Goal: Information Seeking & Learning: Learn about a topic

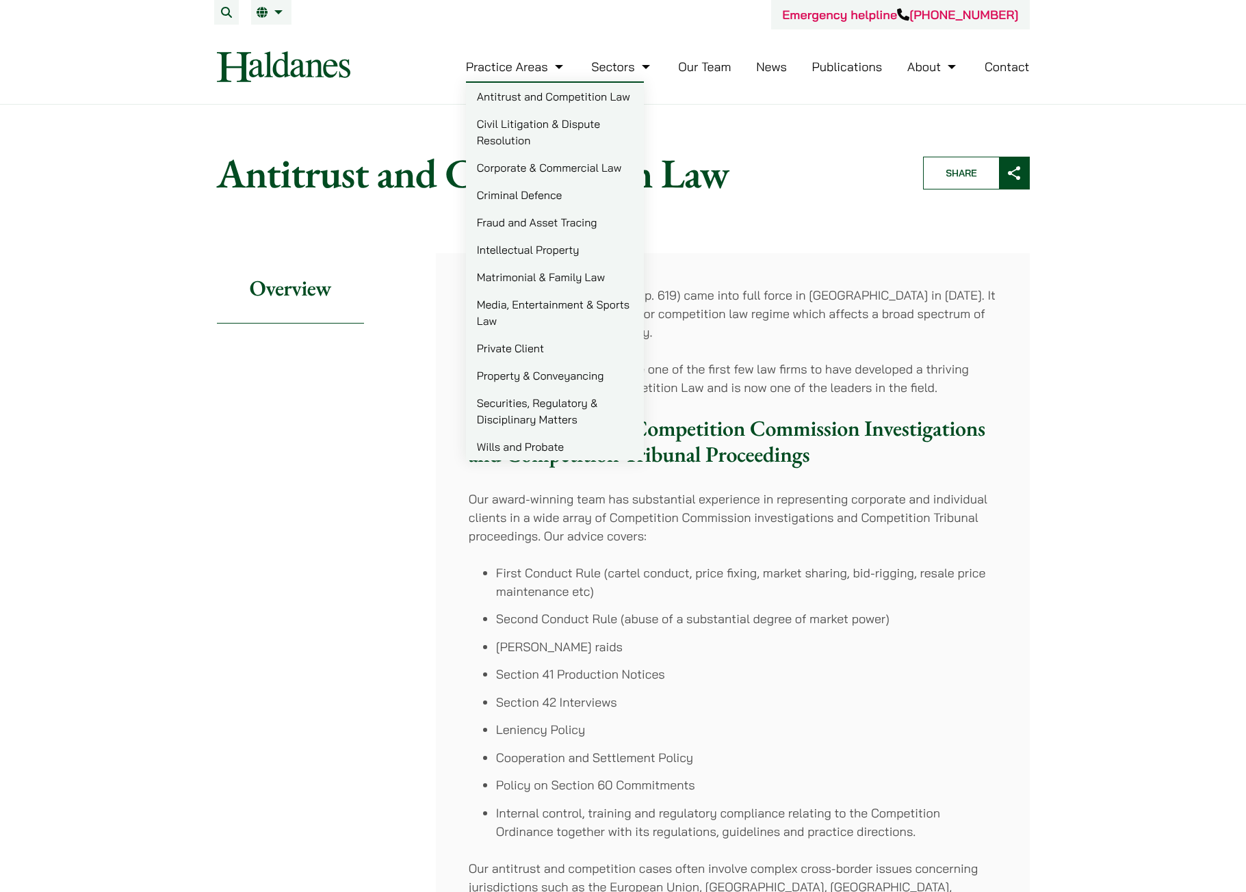
click at [519, 64] on link "Practice Areas" at bounding box center [516, 67] width 101 height 16
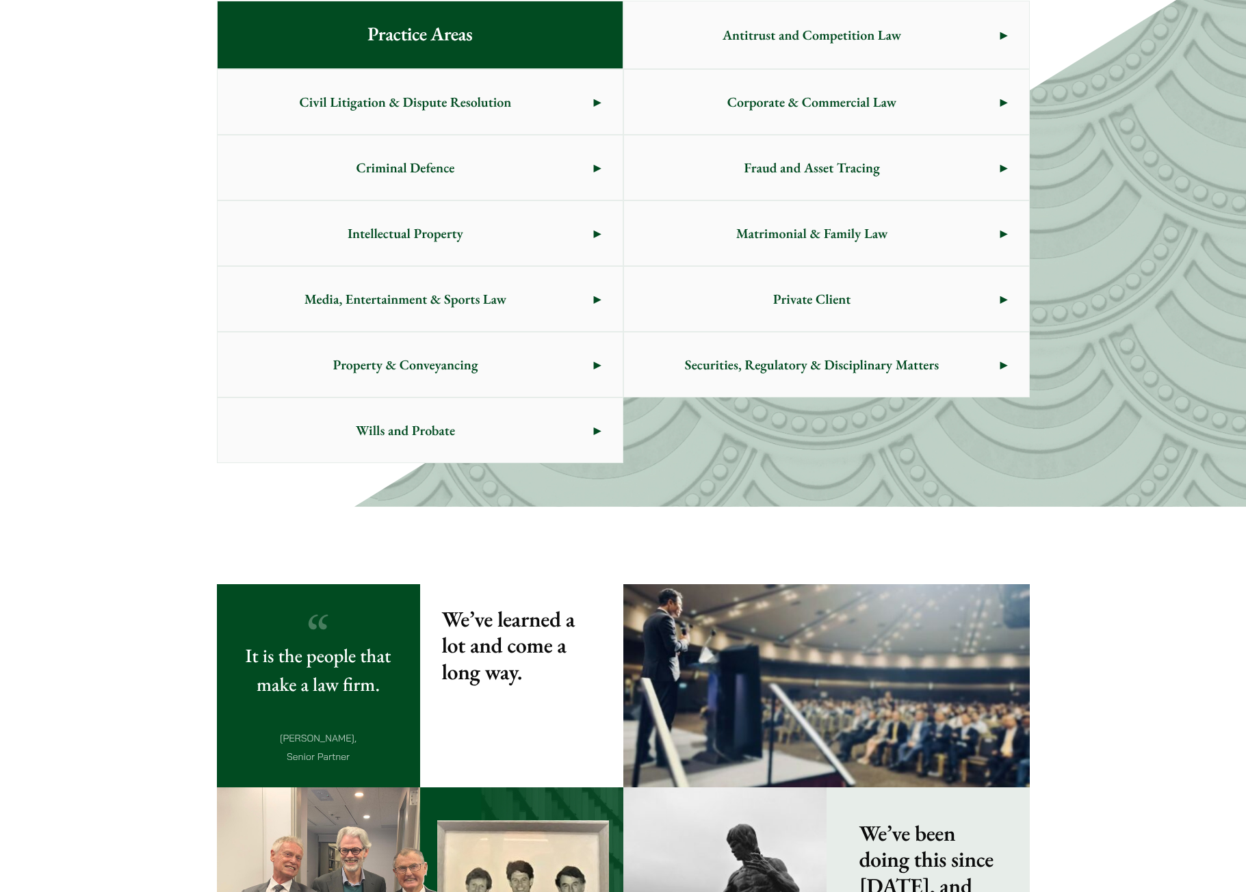
scroll to position [770, 0]
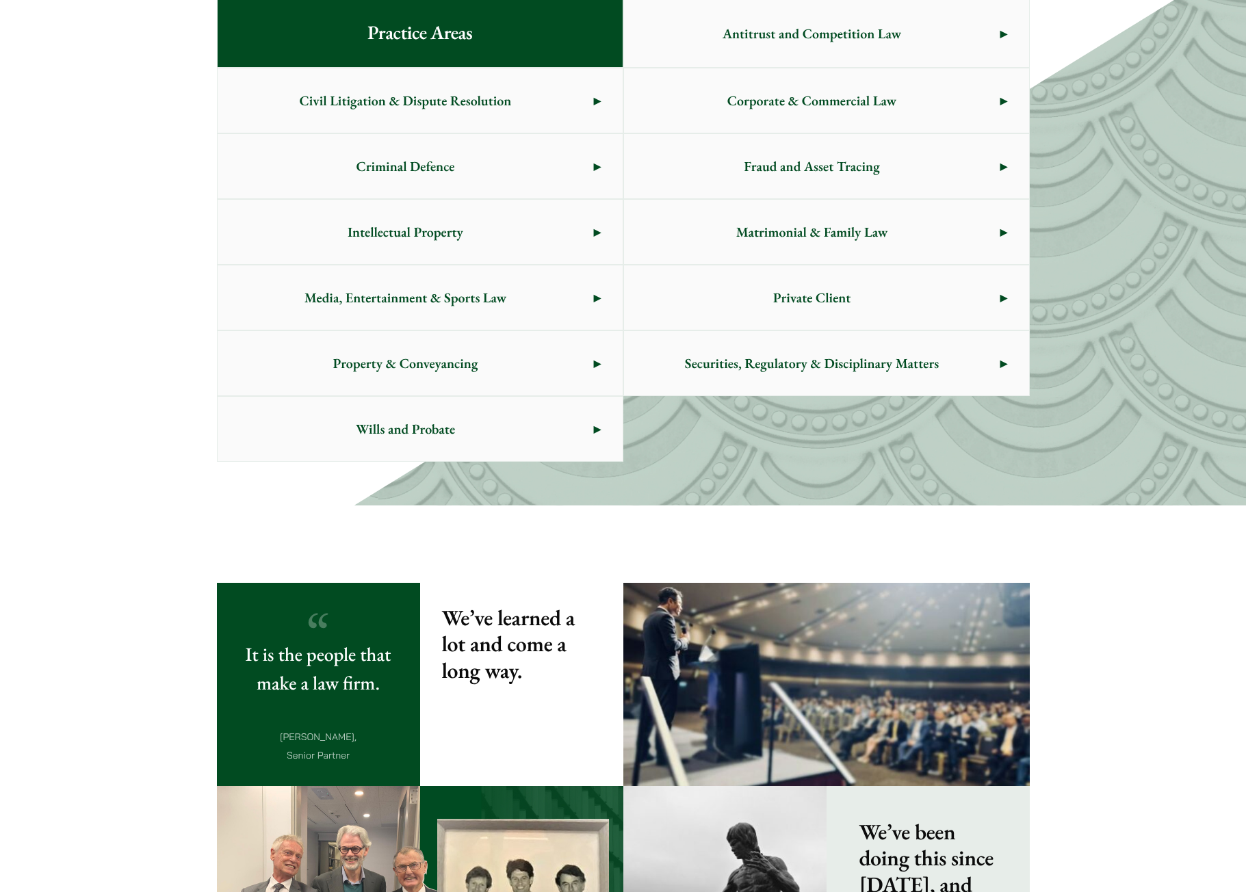
click at [451, 157] on span "Criminal Defence" at bounding box center [406, 166] width 376 height 64
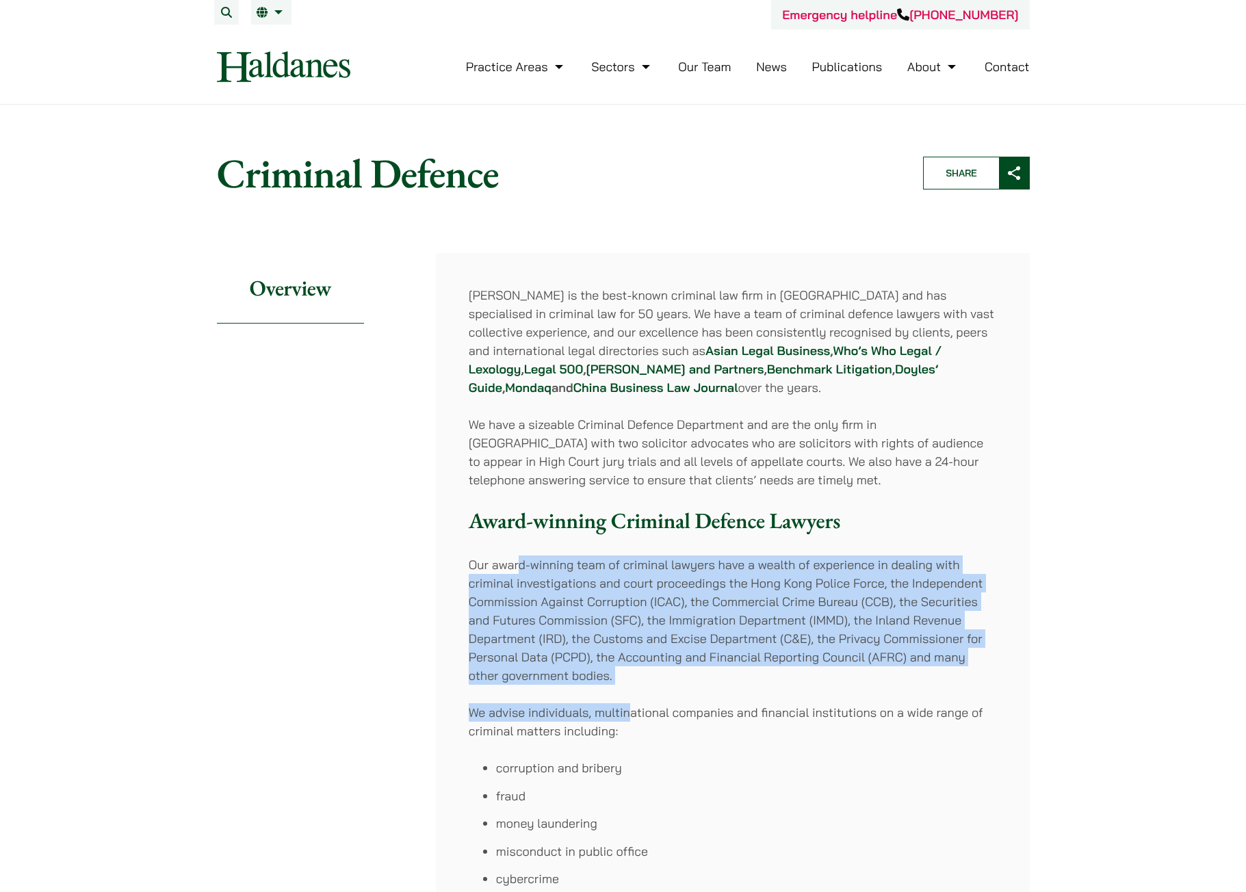
drag, startPoint x: 519, startPoint y: 567, endPoint x: 631, endPoint y: 688, distance: 165.0
click at [631, 688] on div "Haldanes is the best-known criminal law firm in Hong Kong and has specialised i…" at bounding box center [733, 879] width 594 height 1252
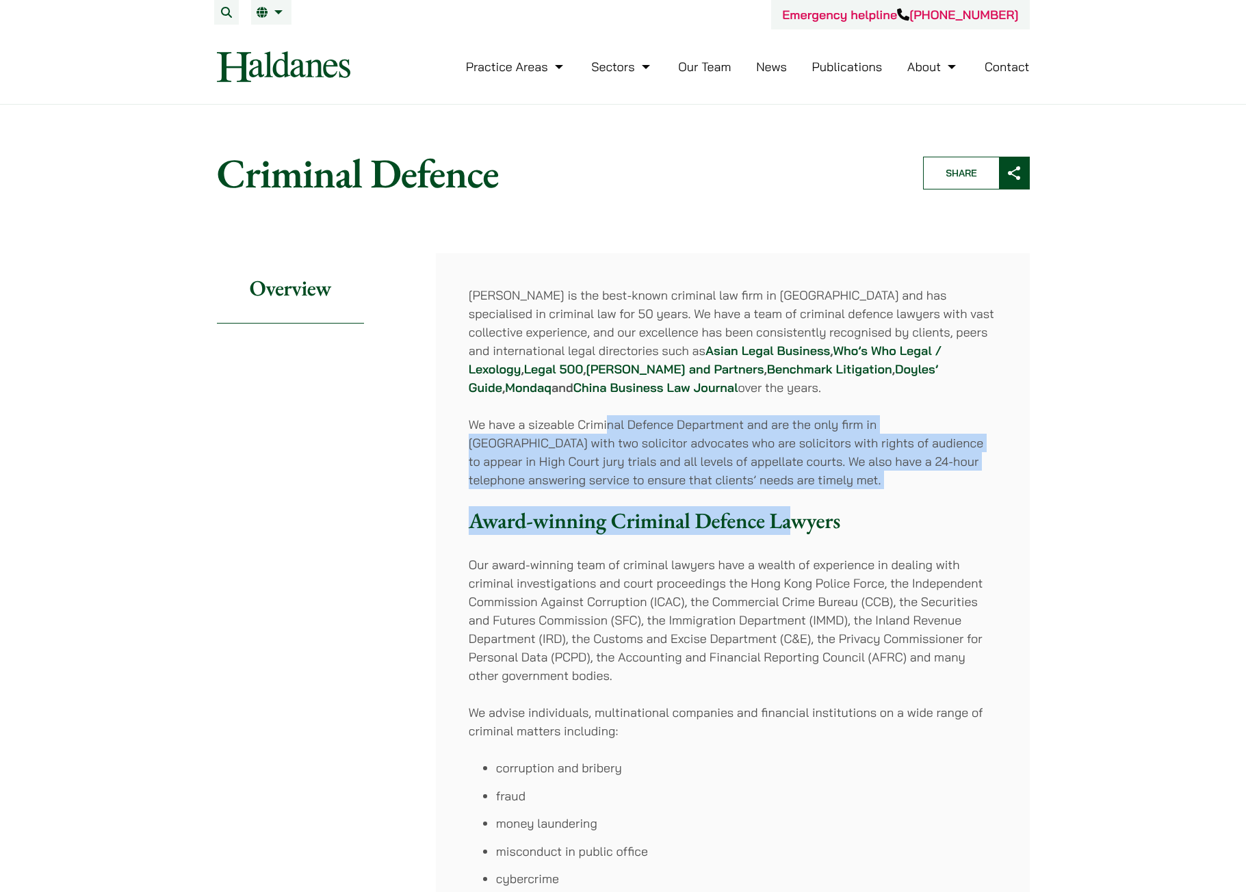
drag, startPoint x: 607, startPoint y: 421, endPoint x: 791, endPoint y: 518, distance: 207.2
click at [791, 518] on div "Haldanes is the best-known criminal law firm in Hong Kong and has specialised i…" at bounding box center [733, 879] width 594 height 1252
click at [776, 484] on p "We have a sizeable Criminal Defence Department and are the only firm in Hong Ko…" at bounding box center [733, 452] width 528 height 74
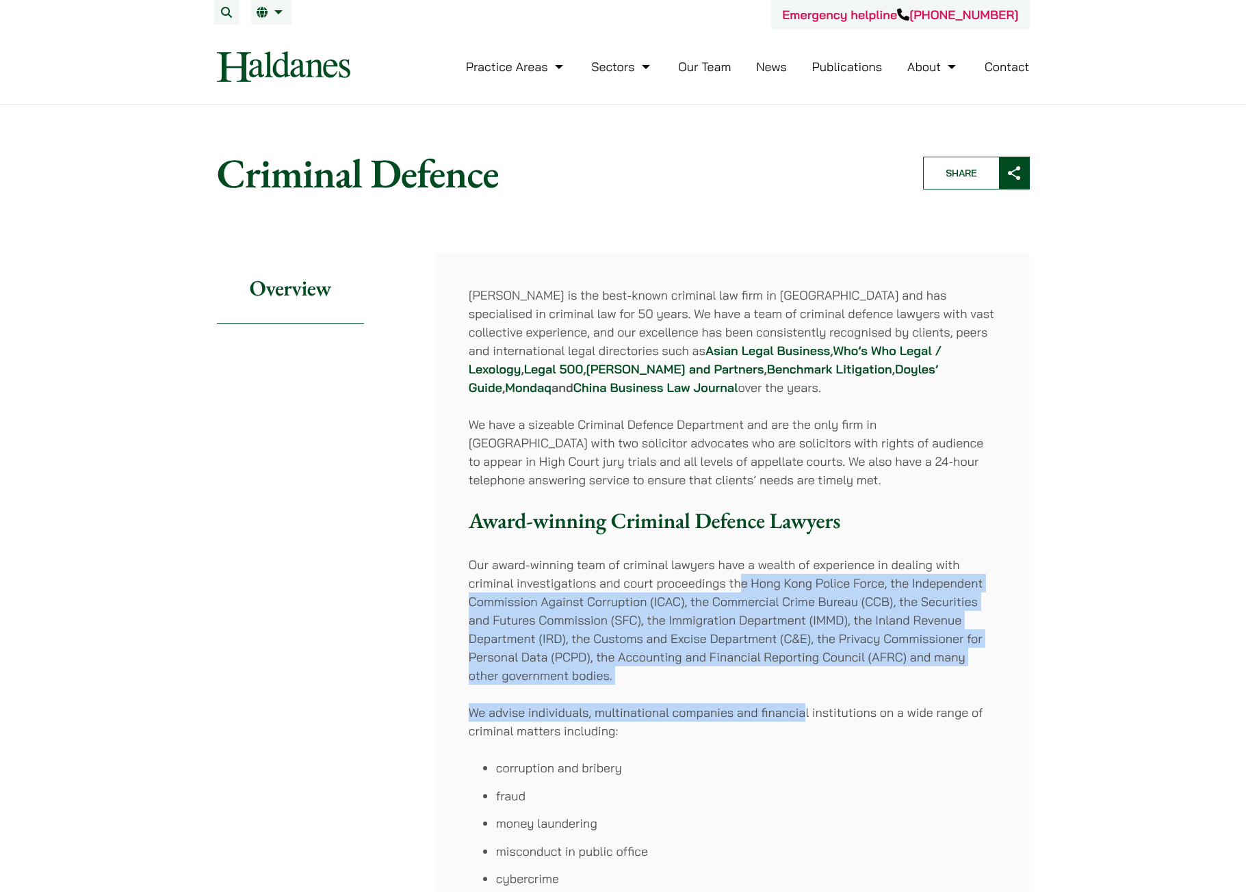
drag, startPoint x: 740, startPoint y: 586, endPoint x: 803, endPoint y: 690, distance: 121.9
click at [803, 690] on div "Haldanes is the best-known criminal law firm in Hong Kong and has specialised i…" at bounding box center [733, 879] width 594 height 1252
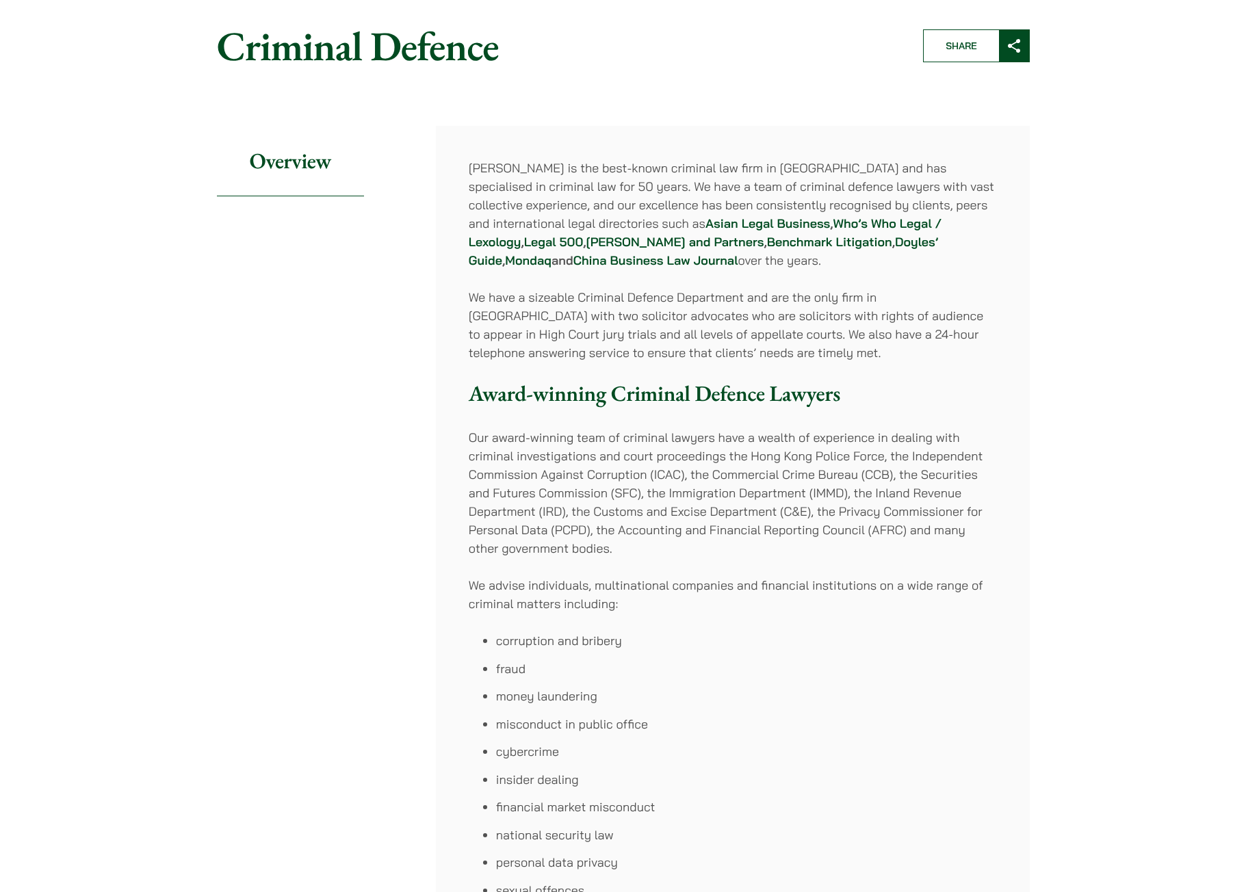
scroll to position [137, 0]
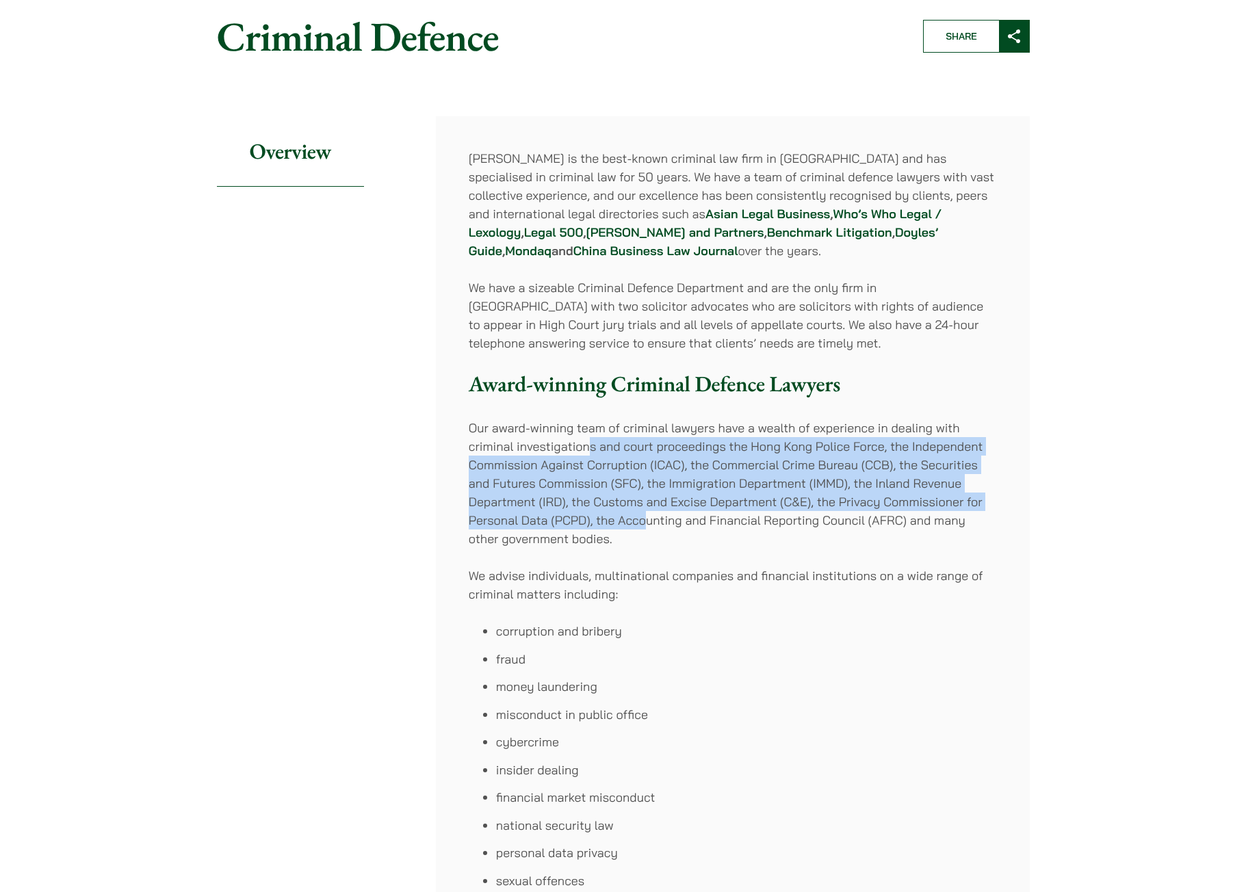
drag, startPoint x: 590, startPoint y: 455, endPoint x: 646, endPoint y: 514, distance: 82.3
click at [646, 514] on p "Our award-winning team of criminal lawyers have a wealth of experience in deali…" at bounding box center [733, 483] width 528 height 129
drag, startPoint x: 494, startPoint y: 456, endPoint x: 571, endPoint y: 526, distance: 104.1
click at [571, 526] on p "Our award-winning team of criminal lawyers have a wealth of experience in deali…" at bounding box center [733, 483] width 528 height 129
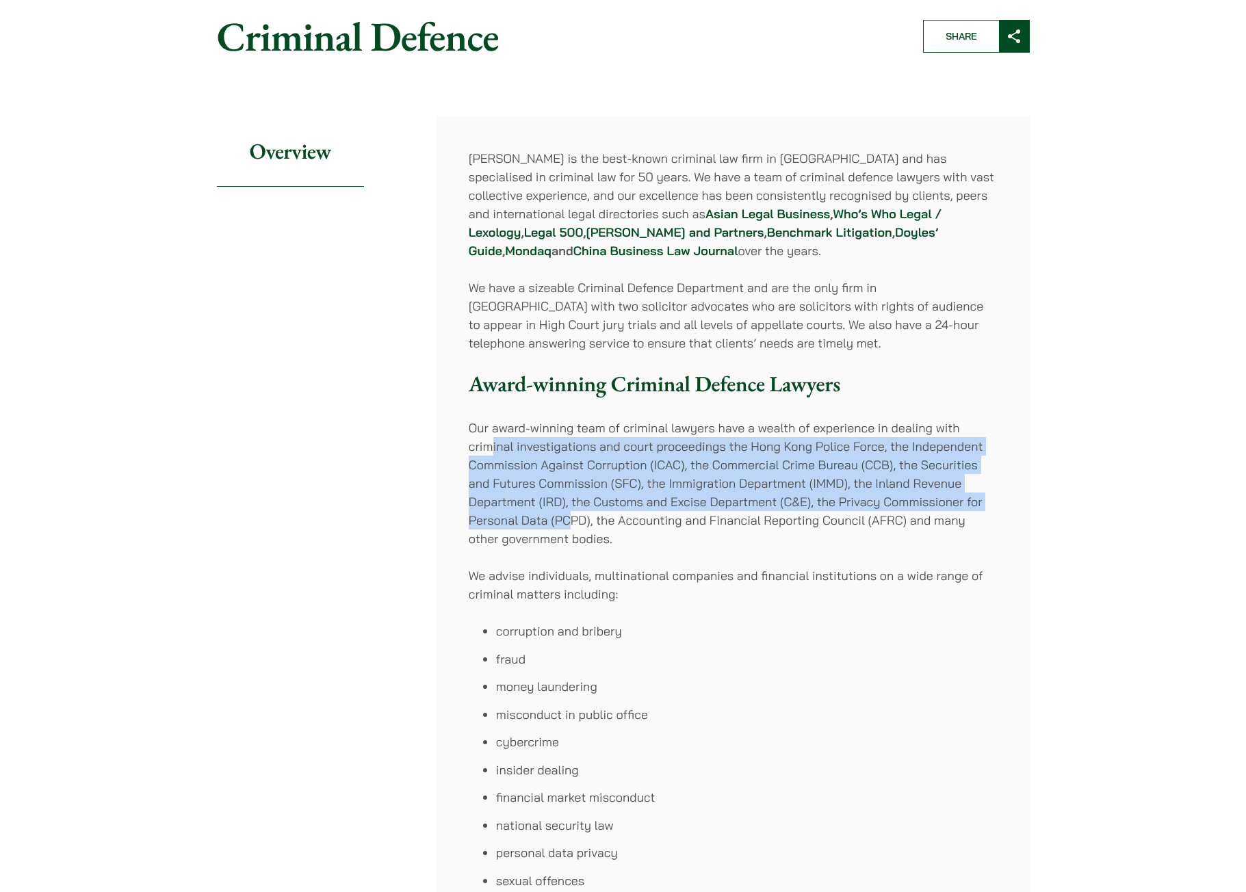
click at [571, 526] on p "Our award-winning team of criminal lawyers have a wealth of experience in deali…" at bounding box center [733, 483] width 528 height 129
drag, startPoint x: 514, startPoint y: 441, endPoint x: 659, endPoint y: 527, distance: 169.0
click at [659, 527] on p "Our award-winning team of criminal lawyers have a wealth of experience in deali…" at bounding box center [733, 483] width 528 height 129
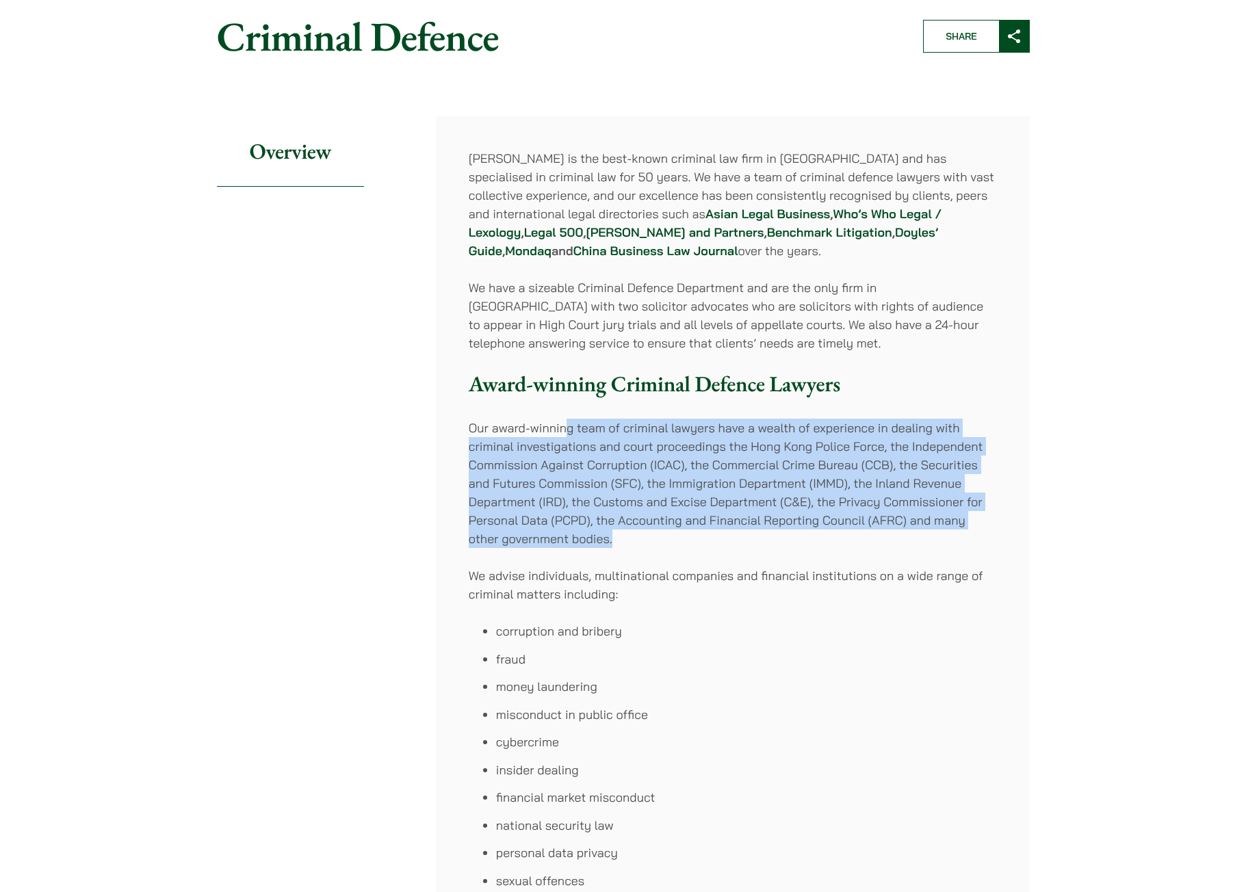
drag, startPoint x: 568, startPoint y: 432, endPoint x: 655, endPoint y: 540, distance: 138.1
click at [655, 540] on p "Our award-winning team of criminal lawyers have a wealth of experience in deali…" at bounding box center [733, 483] width 528 height 129
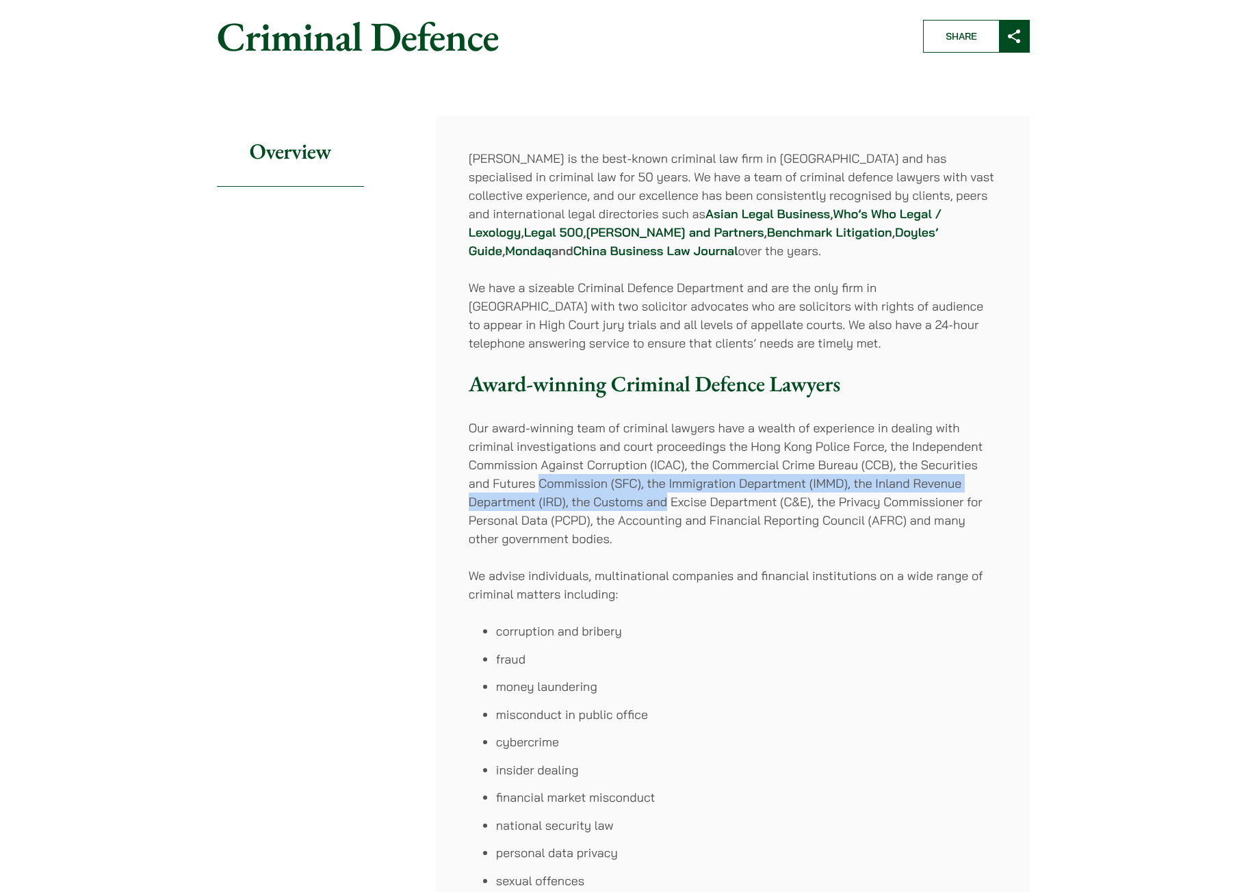
drag, startPoint x: 541, startPoint y: 481, endPoint x: 668, endPoint y: 497, distance: 128.2
click at [668, 497] on p "Our award-winning team of criminal lawyers have a wealth of experience in deali…" at bounding box center [733, 483] width 528 height 129
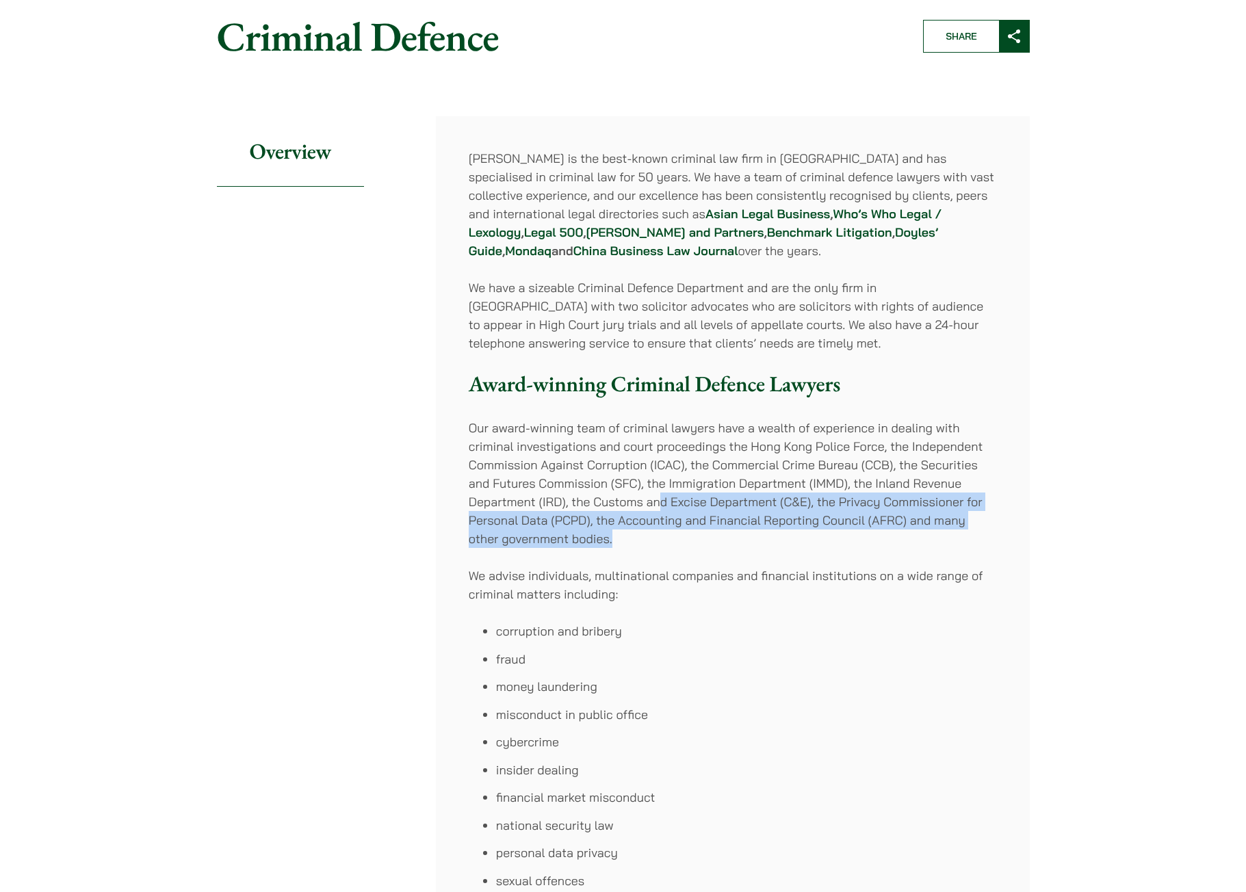
drag, startPoint x: 660, startPoint y: 498, endPoint x: 711, endPoint y: 542, distance: 67.9
click at [711, 542] on p "Our award-winning team of criminal lawyers have a wealth of experience in deali…" at bounding box center [733, 483] width 528 height 129
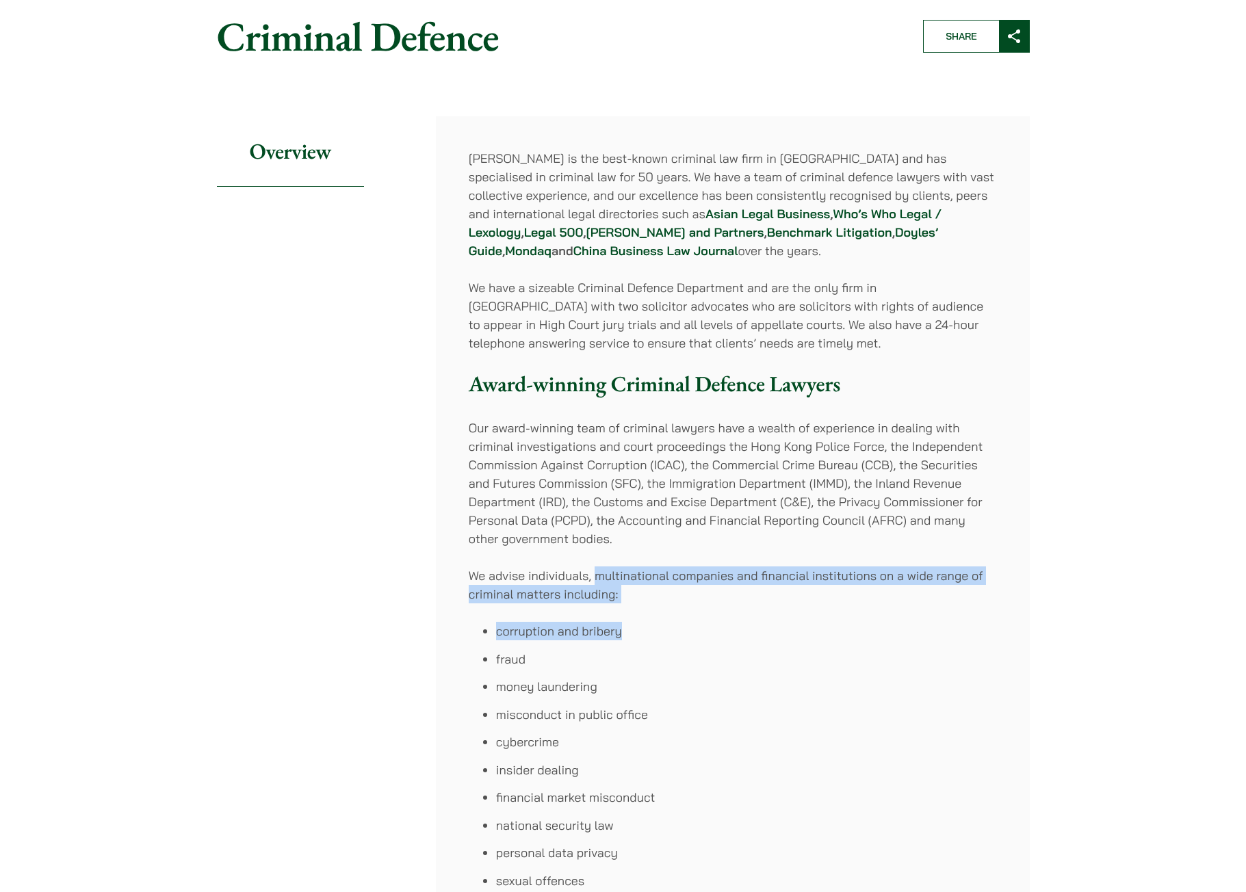
drag, startPoint x: 593, startPoint y: 580, endPoint x: 842, endPoint y: 635, distance: 255.0
click at [842, 635] on div "Haldanes is the best-known criminal law firm in Hong Kong and has specialised i…" at bounding box center [733, 742] width 594 height 1252
click at [833, 636] on li "corruption and bribery" at bounding box center [746, 631] width 501 height 18
drag, startPoint x: 649, startPoint y: 591, endPoint x: 463, endPoint y: 584, distance: 186.2
click at [463, 584] on div "Haldanes is the best-known criminal law firm in Hong Kong and has specialised i…" at bounding box center [733, 742] width 594 height 1252
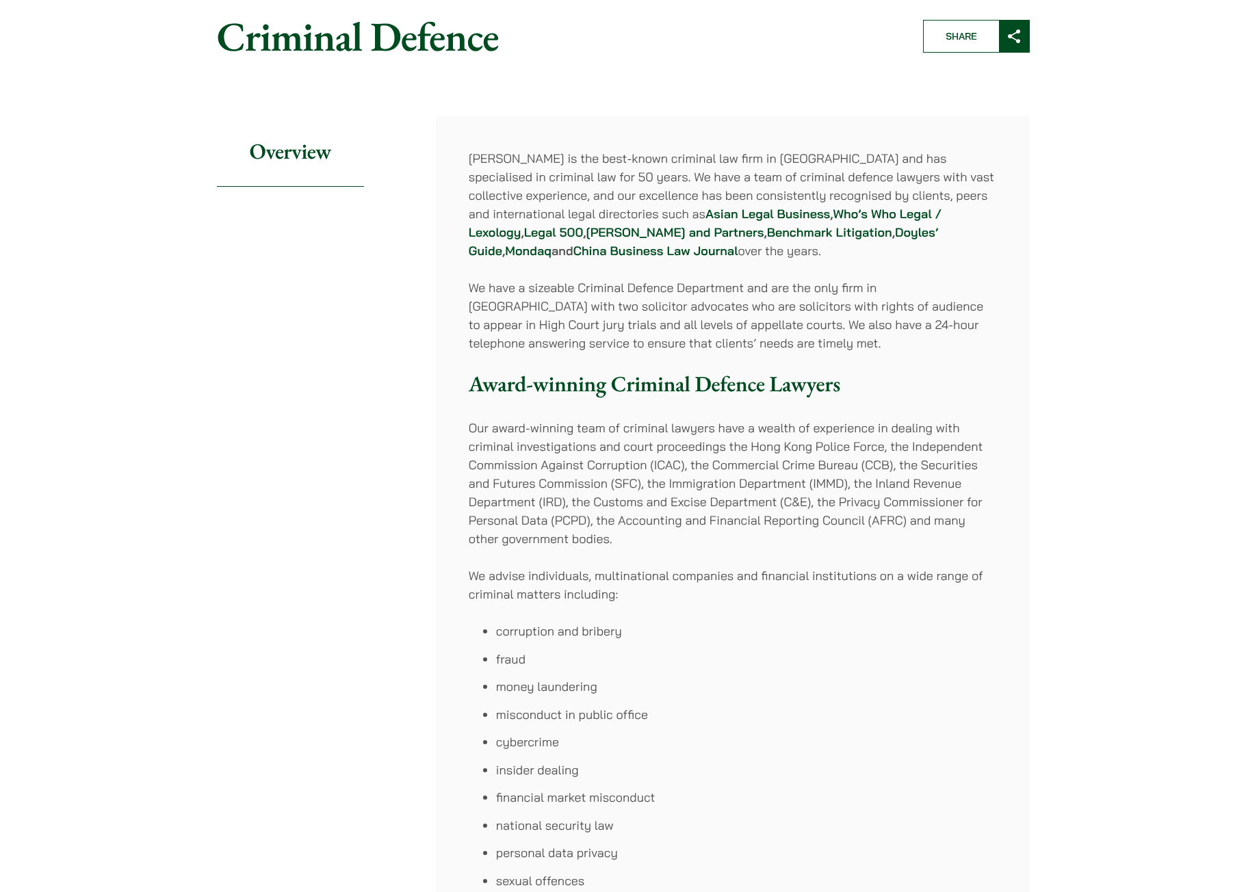
click at [657, 618] on div "Haldanes is the best-known criminal law firm in Hong Kong and has specialised i…" at bounding box center [733, 742] width 594 height 1252
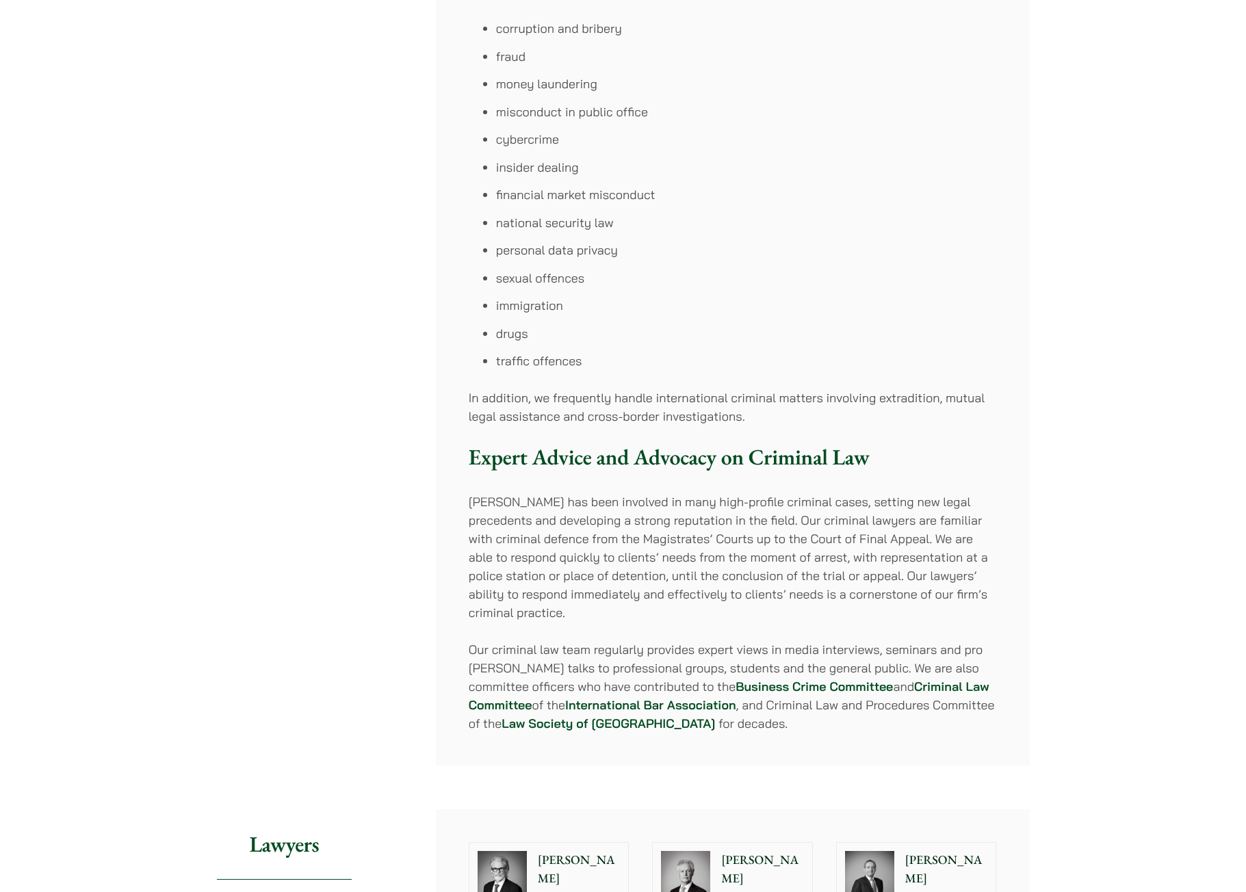
scroll to position [753, 0]
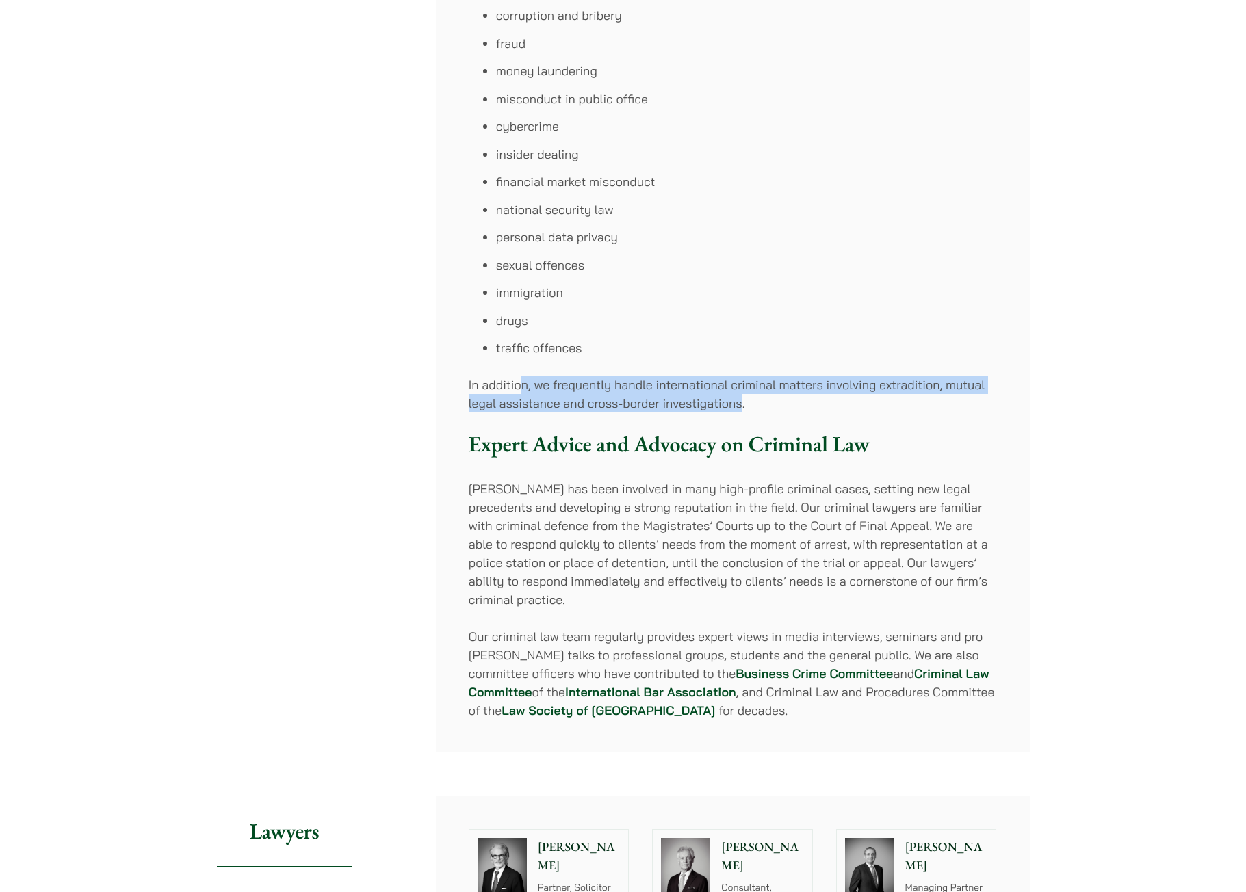
drag, startPoint x: 519, startPoint y: 389, endPoint x: 740, endPoint y: 402, distance: 220.7
click at [740, 402] on p "In addition, we frequently handle international criminal matters involving extr…" at bounding box center [733, 394] width 528 height 37
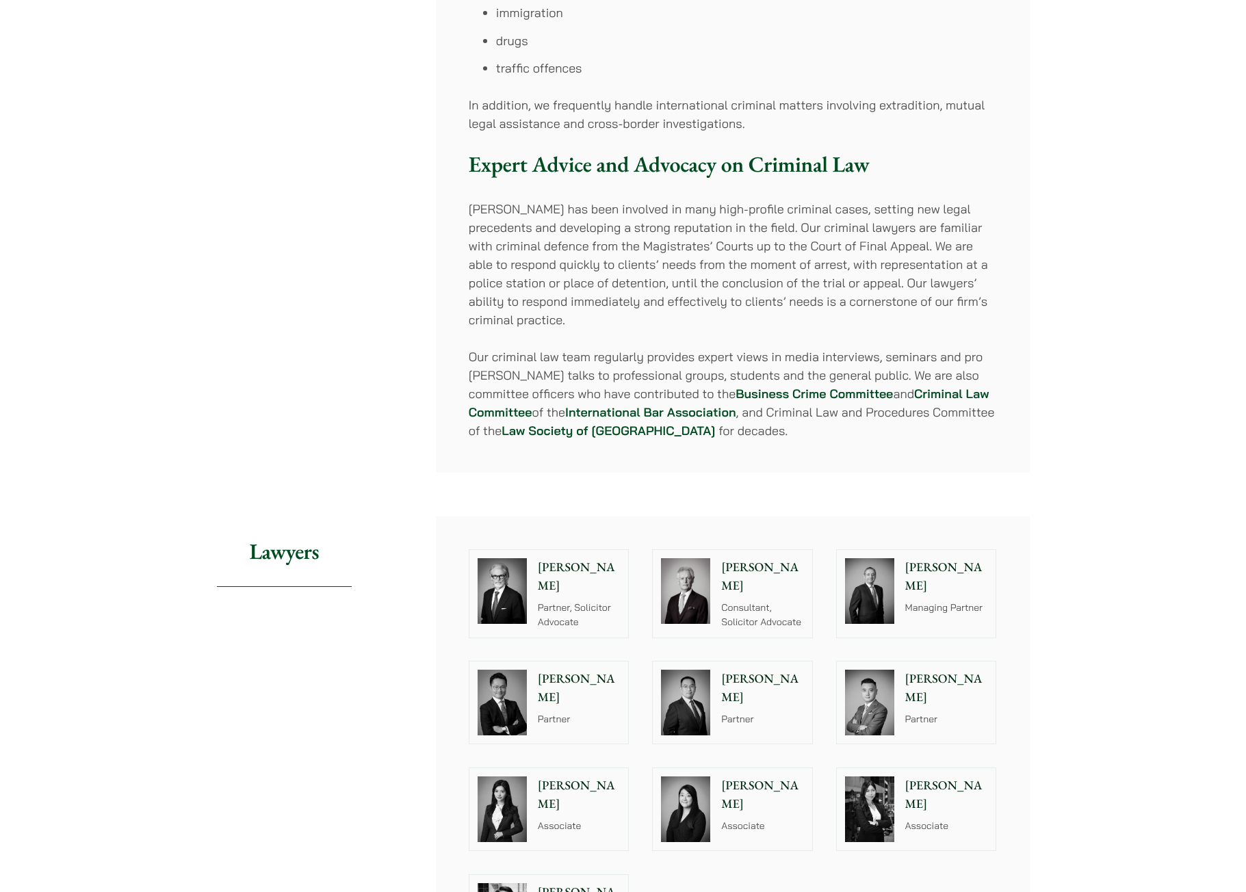
scroll to position [1026, 0]
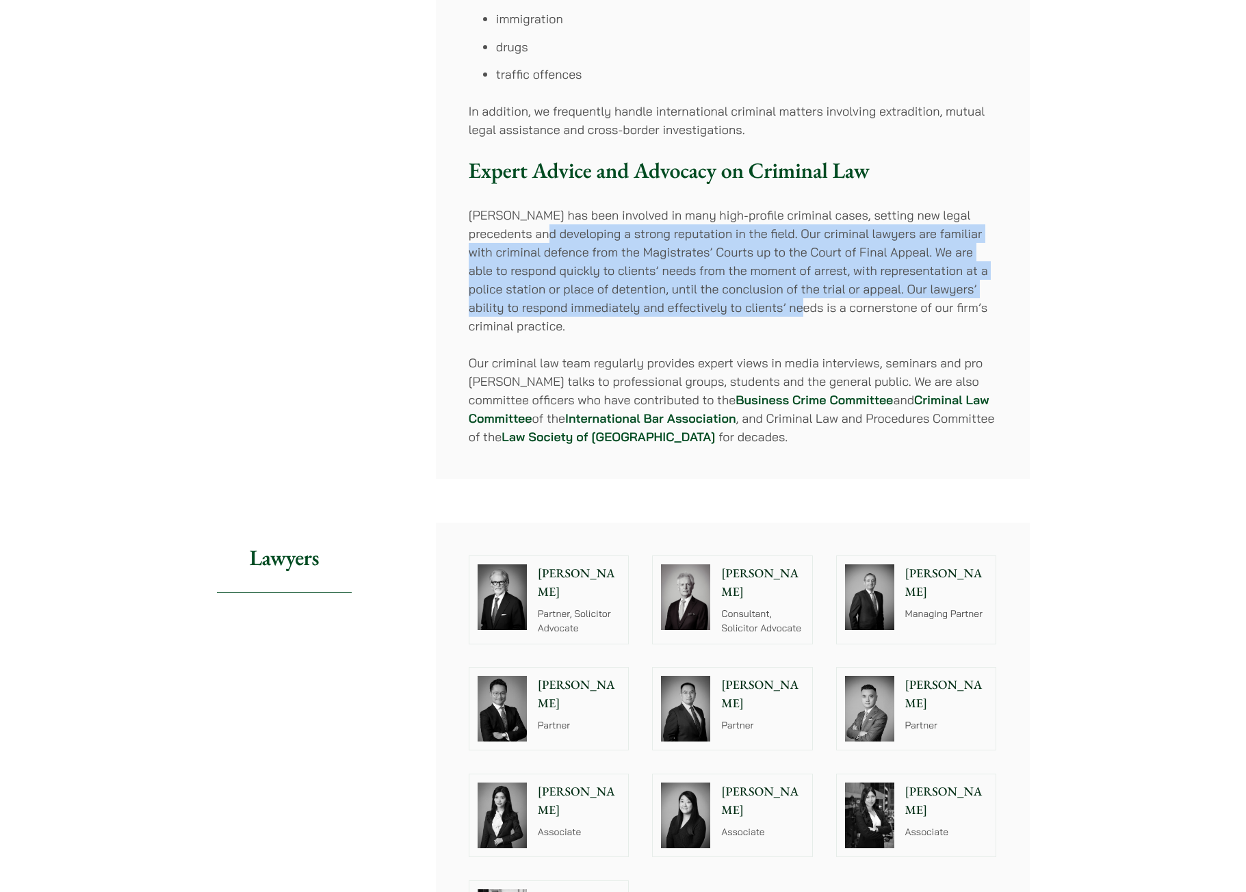
drag, startPoint x: 514, startPoint y: 227, endPoint x: 730, endPoint y: 307, distance: 229.9
click at [730, 307] on p "Haldanes has been involved in many high-profile criminal cases, setting new leg…" at bounding box center [733, 270] width 528 height 129
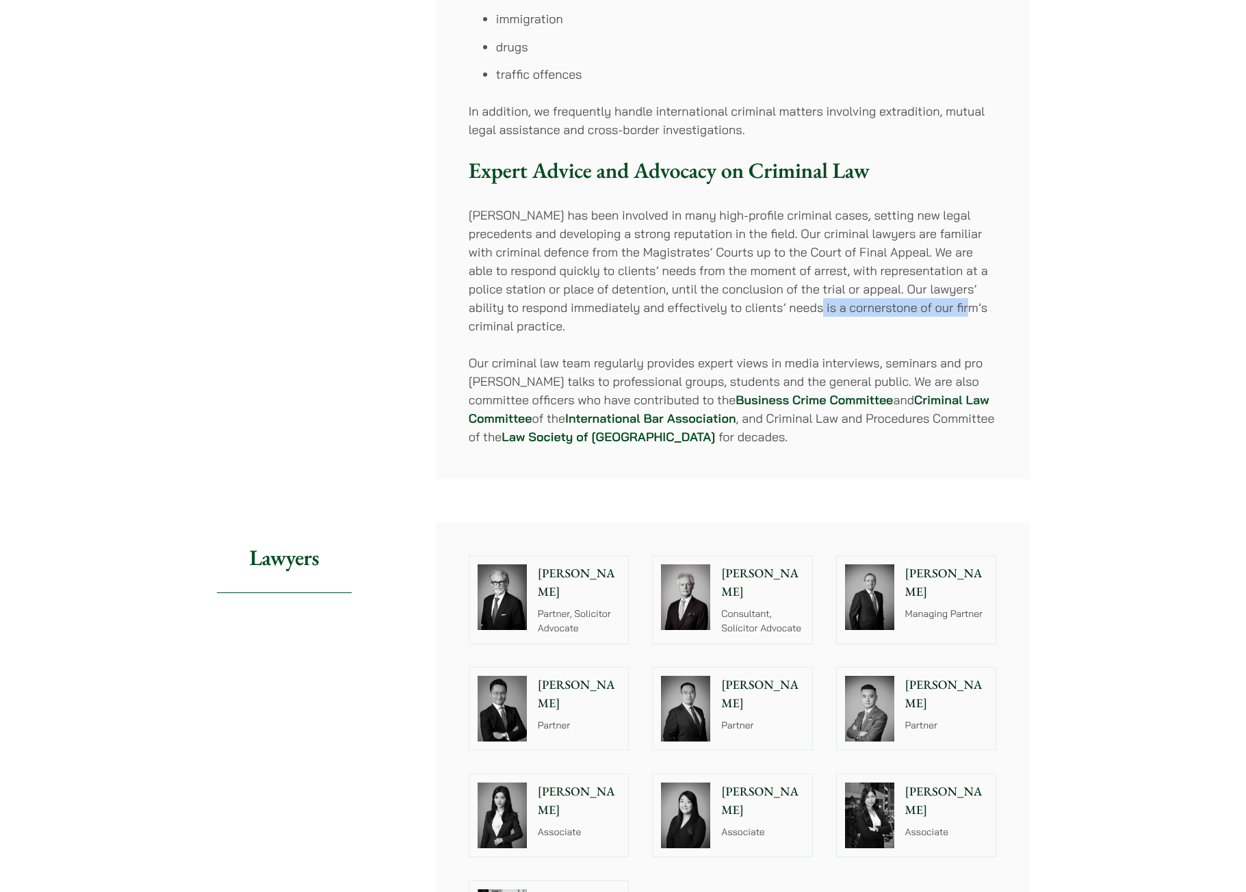
drag, startPoint x: 745, startPoint y: 309, endPoint x: 895, endPoint y: 309, distance: 149.8
click at [895, 309] on p "Haldanes has been involved in many high-profile criminal cases, setting new leg…" at bounding box center [733, 270] width 528 height 129
drag, startPoint x: 809, startPoint y: 310, endPoint x: 933, endPoint y: 316, distance: 124.7
click at [933, 316] on p "Haldanes has been involved in many high-profile criminal cases, setting new leg…" at bounding box center [733, 270] width 528 height 129
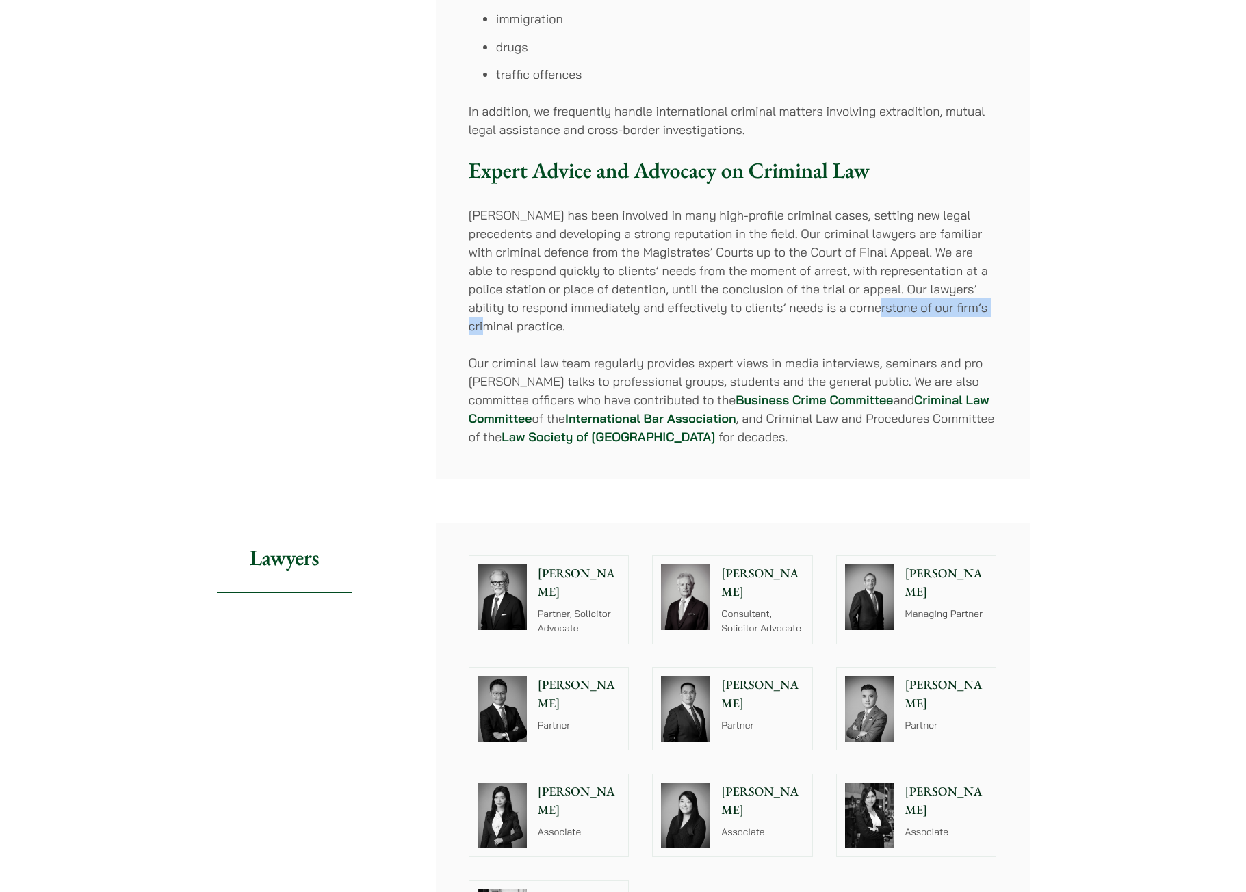
click at [933, 316] on p "Haldanes has been involved in many high-profile criminal cases, setting new leg…" at bounding box center [733, 270] width 528 height 129
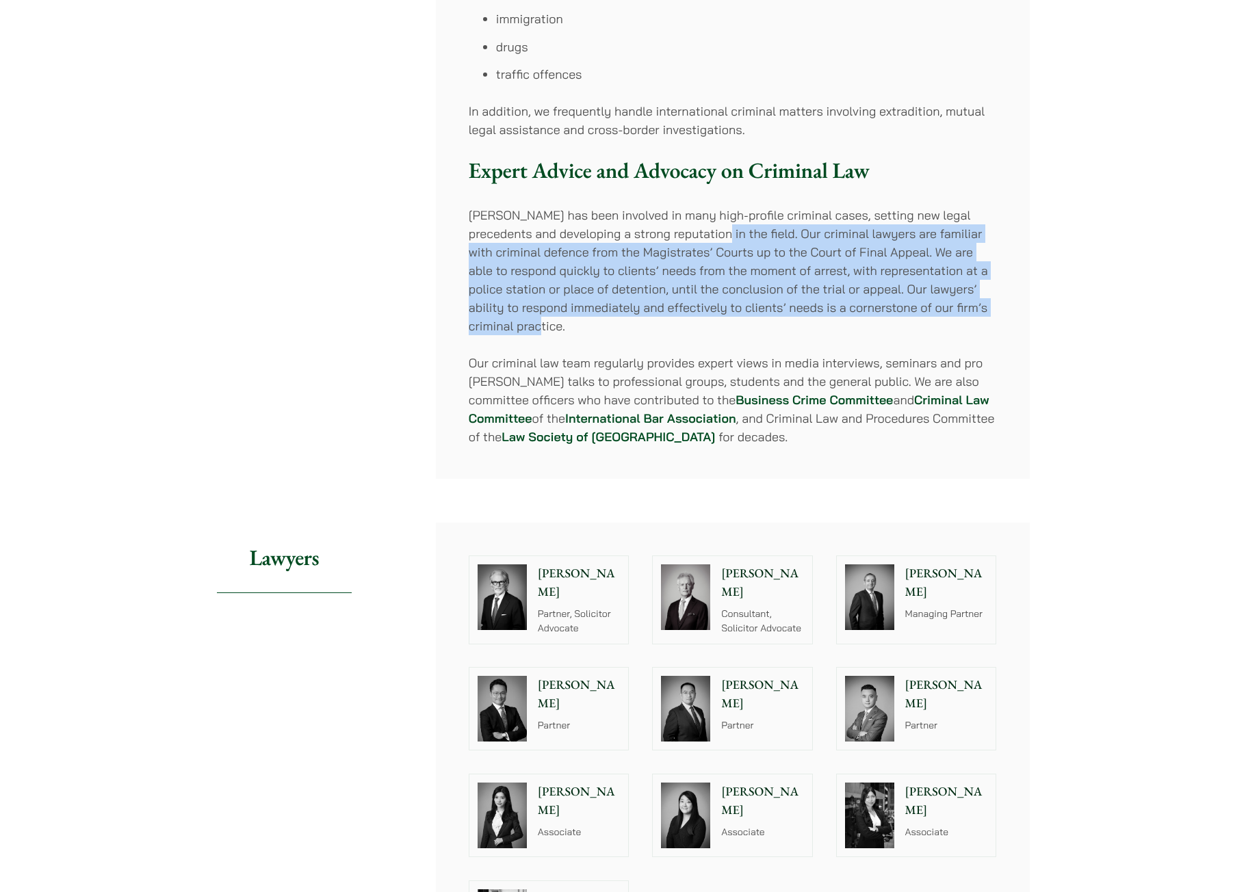
drag, startPoint x: 996, startPoint y: 311, endPoint x: 687, endPoint y: 232, distance: 319.1
click at [687, 232] on p "Haldanes has been involved in many high-profile criminal cases, setting new leg…" at bounding box center [733, 270] width 528 height 129
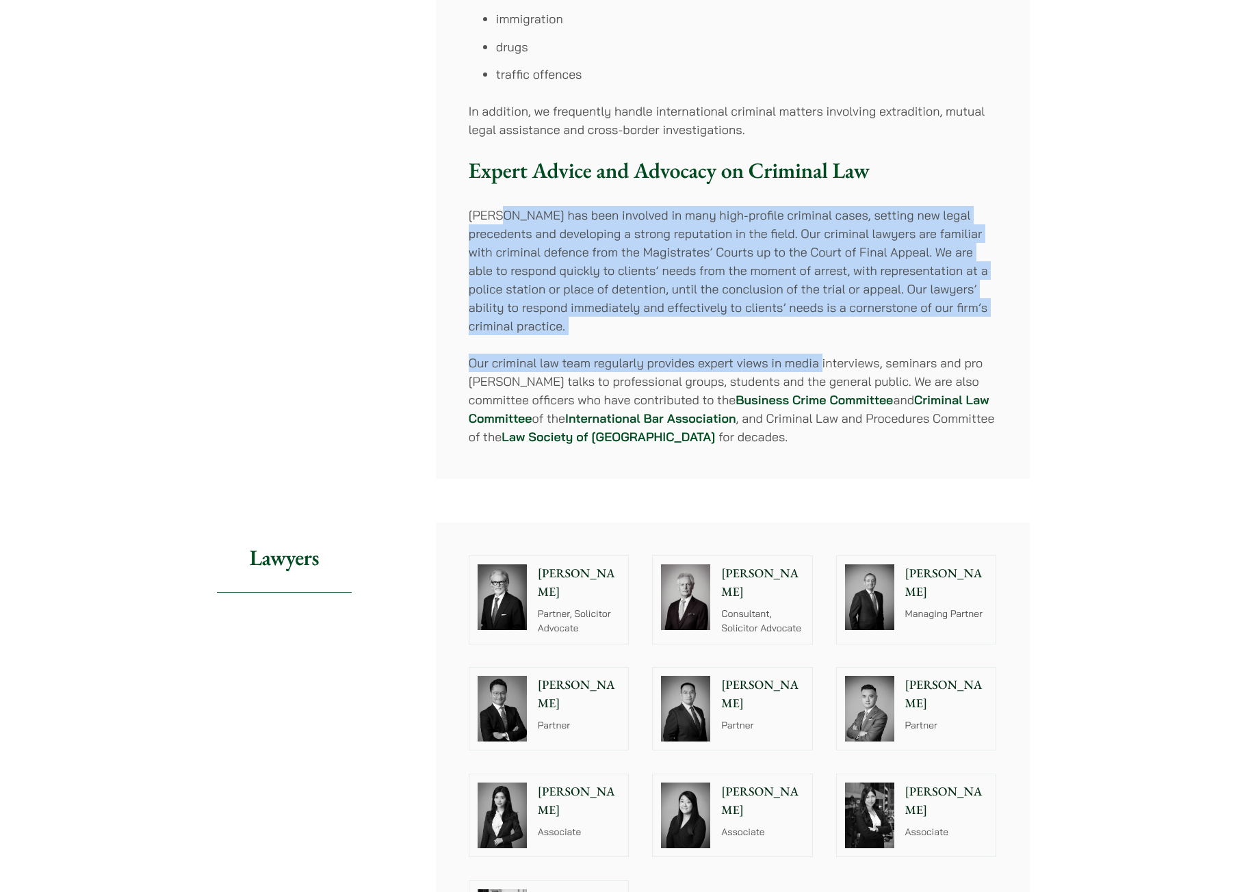
drag, startPoint x: 503, startPoint y: 221, endPoint x: 820, endPoint y: 339, distance: 337.9
click at [664, 301] on p "Haldanes has been involved in many high-profile criminal cases, setting new leg…" at bounding box center [733, 270] width 528 height 129
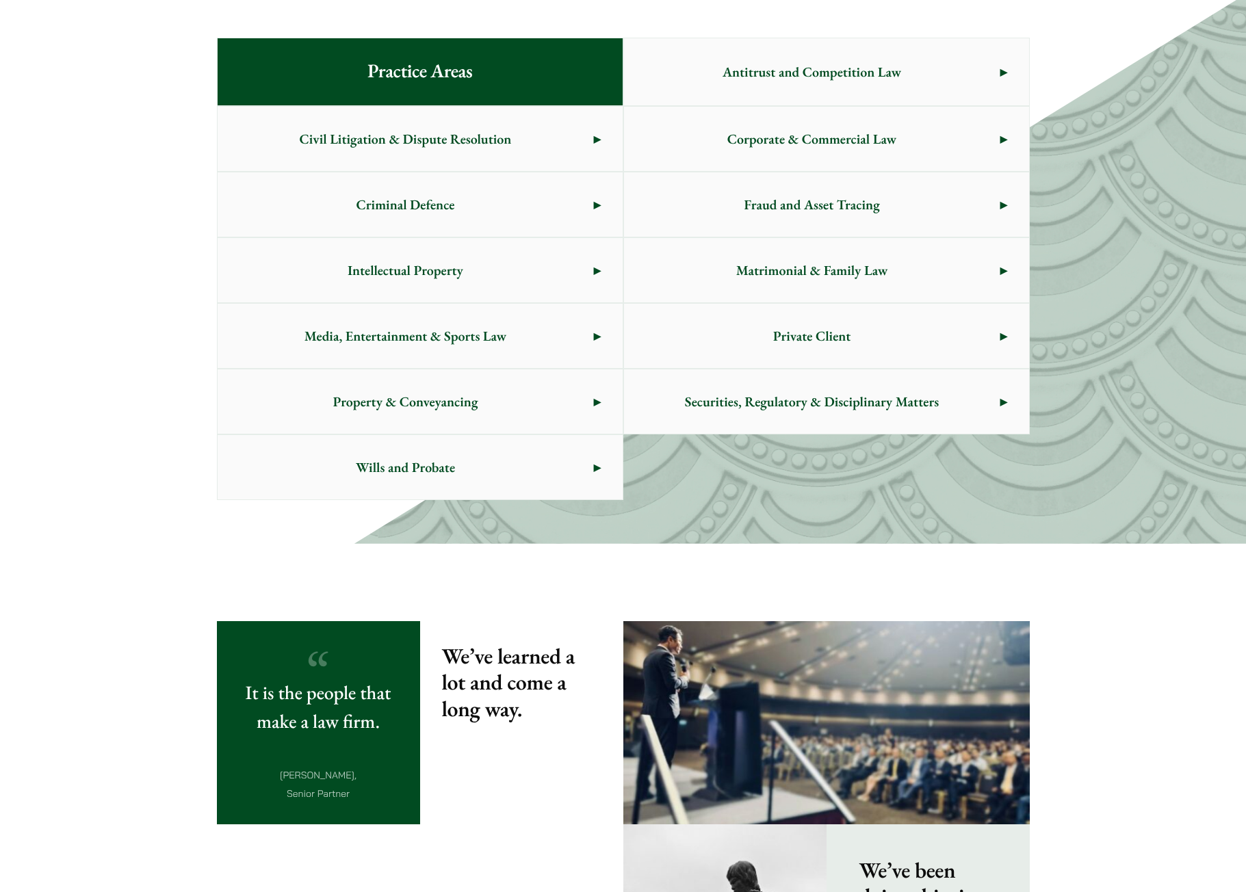
scroll to position [702, 0]
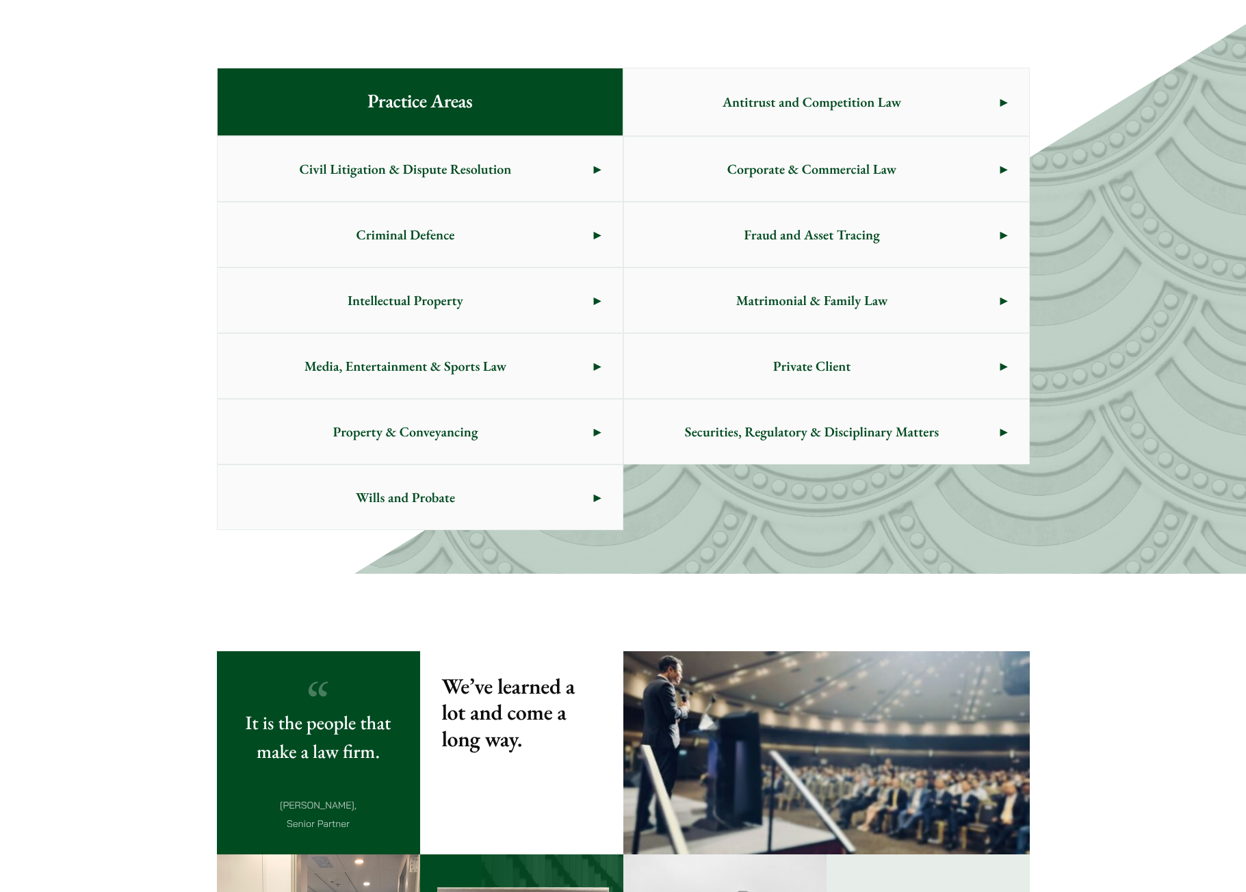
click at [837, 174] on span "Corporate & Commercial Law" at bounding box center [812, 169] width 376 height 64
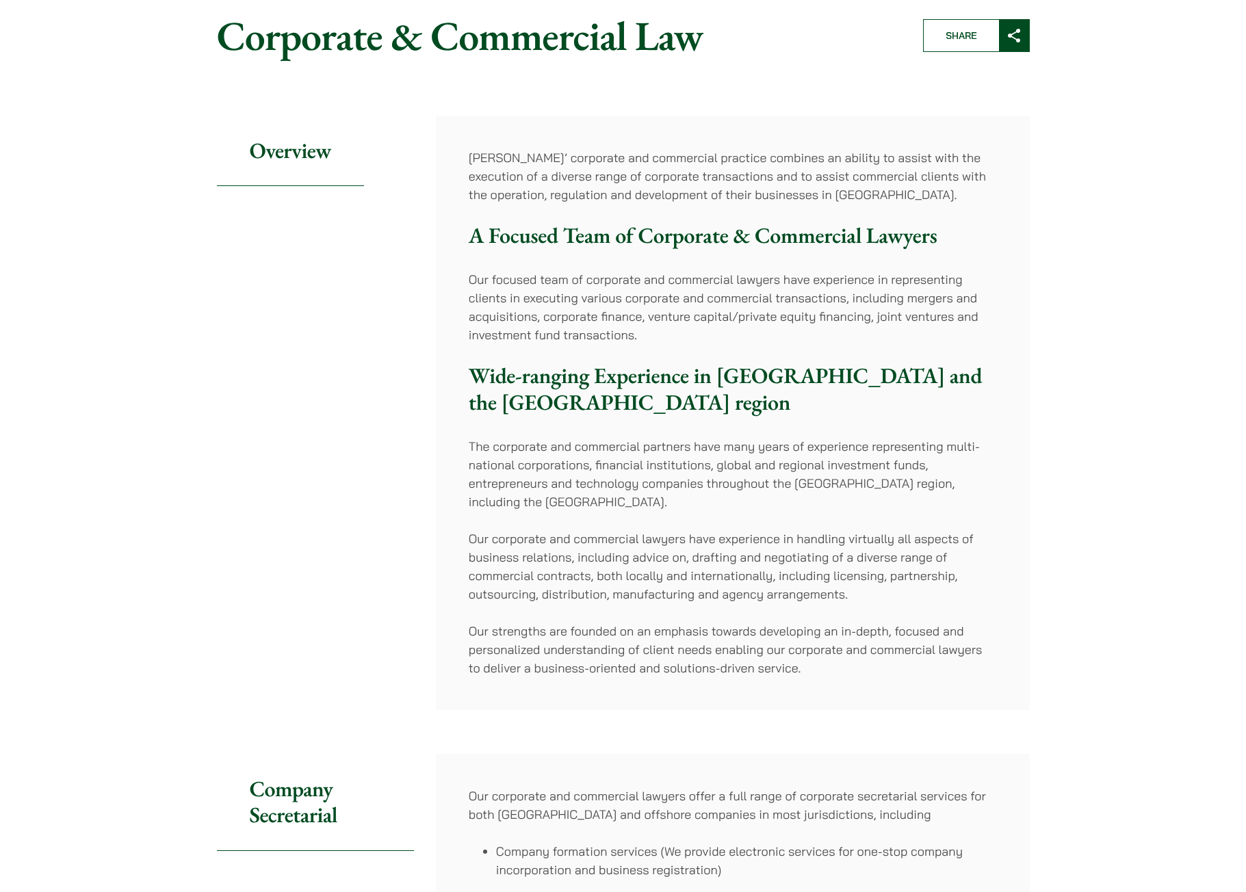
scroll to position [137, 0]
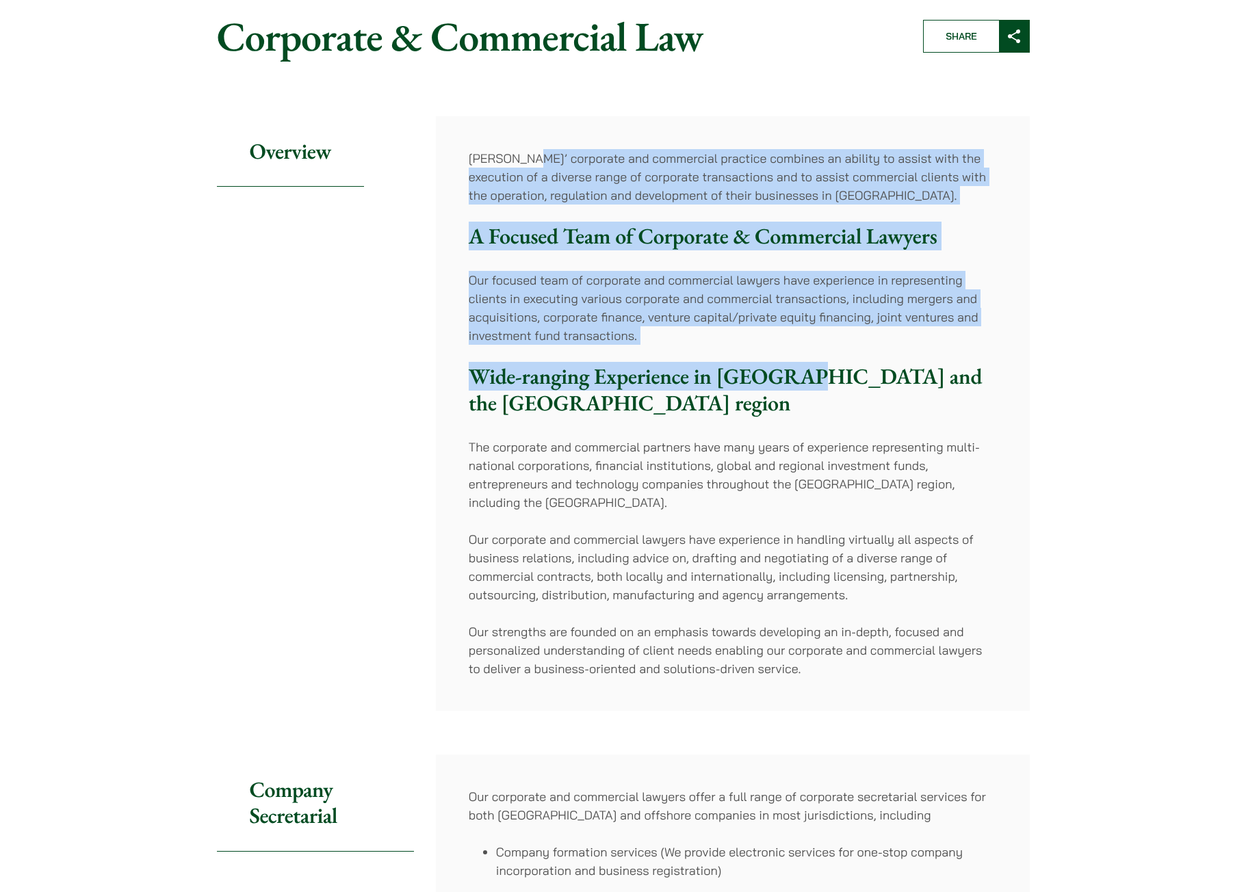
drag, startPoint x: 528, startPoint y: 162, endPoint x: 787, endPoint y: 347, distance: 318.3
click at [787, 347] on div "[PERSON_NAME]’ corporate and commercial practice combines an ability to assist …" at bounding box center [733, 413] width 594 height 594
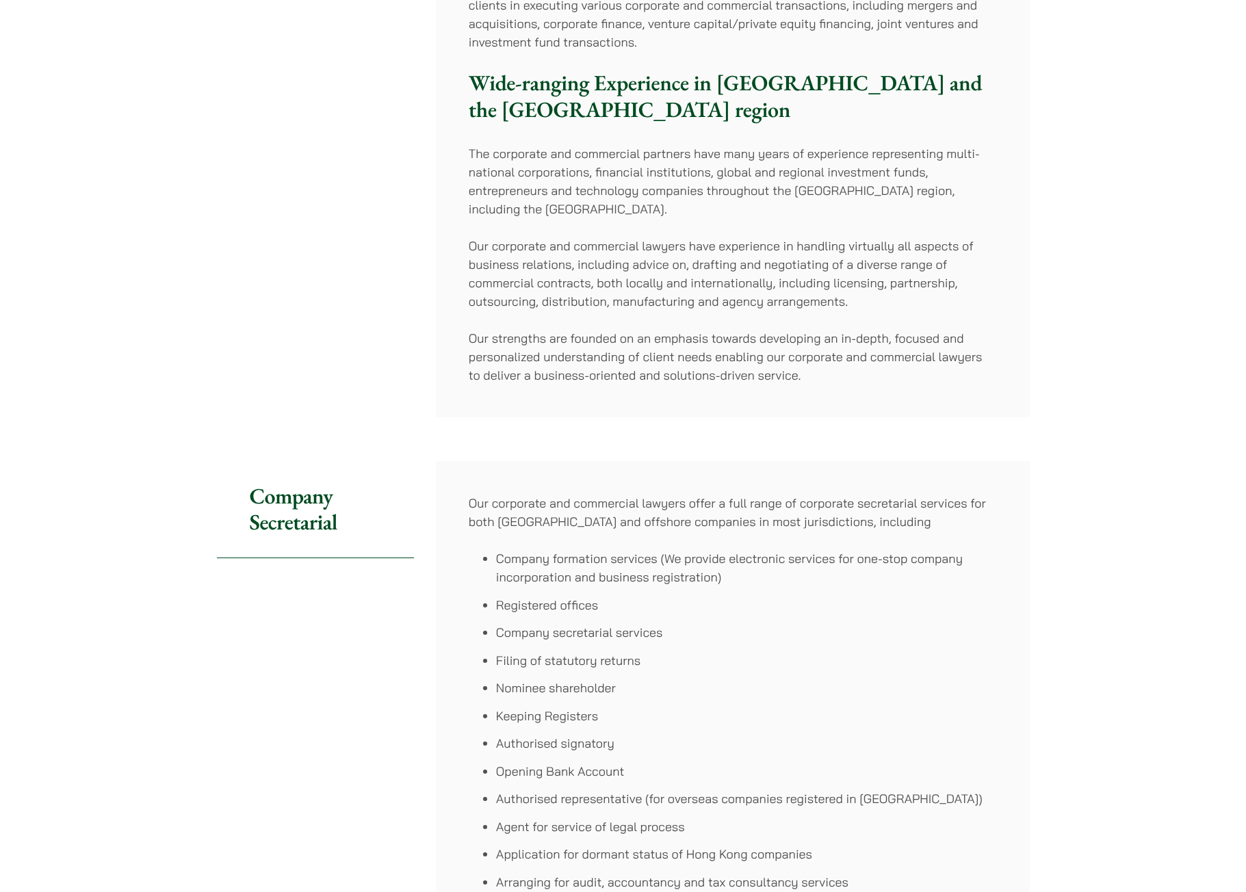
scroll to position [479, 0]
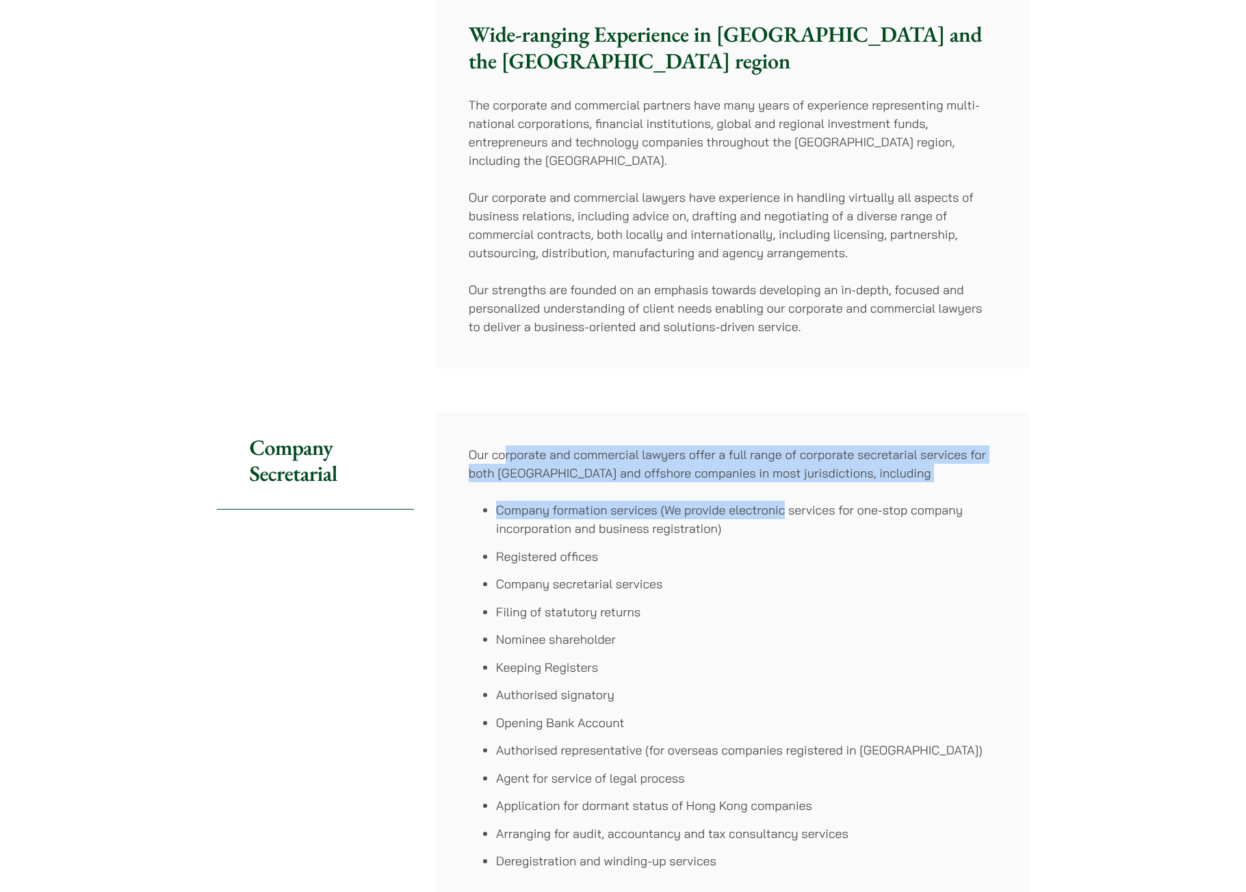
drag, startPoint x: 503, startPoint y: 452, endPoint x: 785, endPoint y: 488, distance: 284.9
click at [784, 488] on div "Our corporate and commercial lawyers offer a full range of corporate secretaria…" at bounding box center [733, 663] width 594 height 500
click at [785, 488] on div "Our corporate and commercial lawyers offer a full range of corporate secretaria…" at bounding box center [733, 663] width 594 height 500
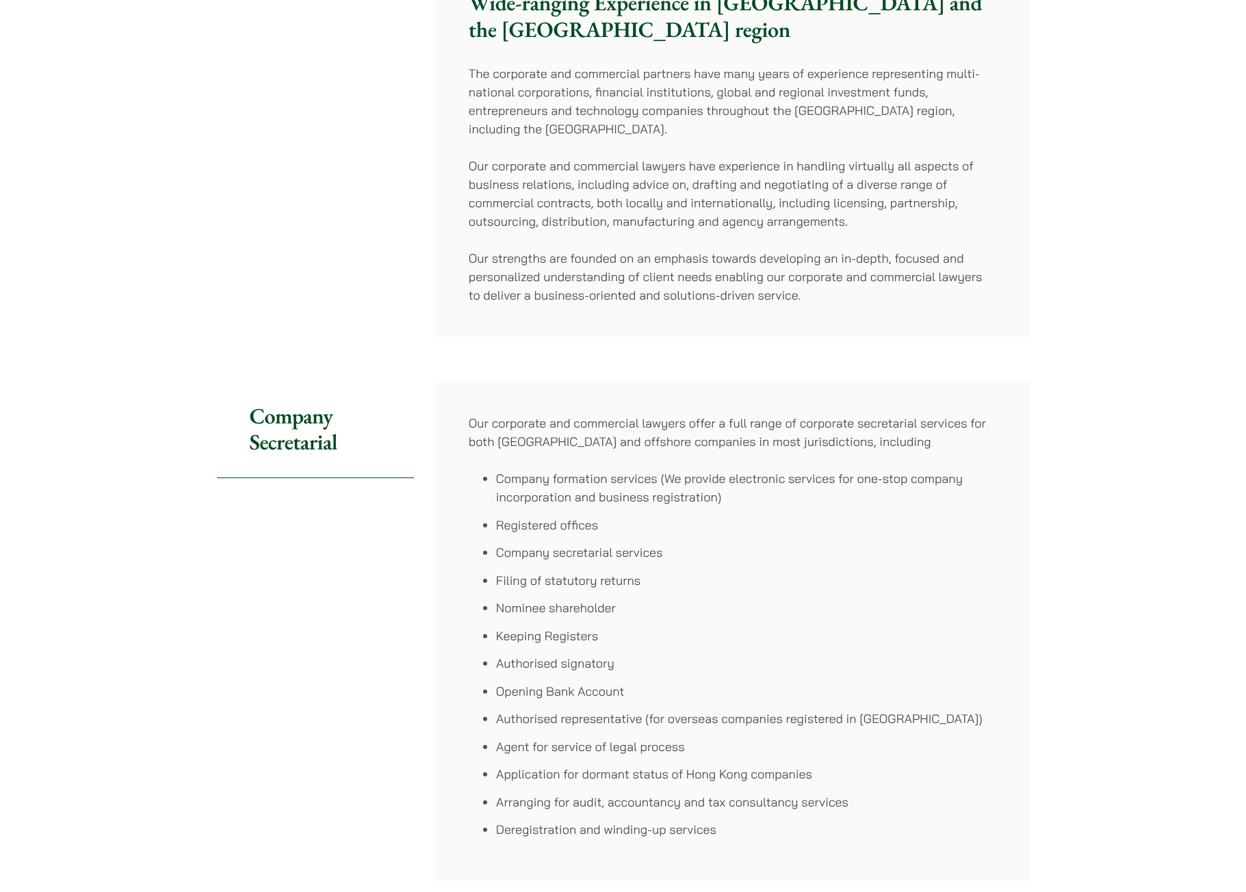
scroll to position [547, 0]
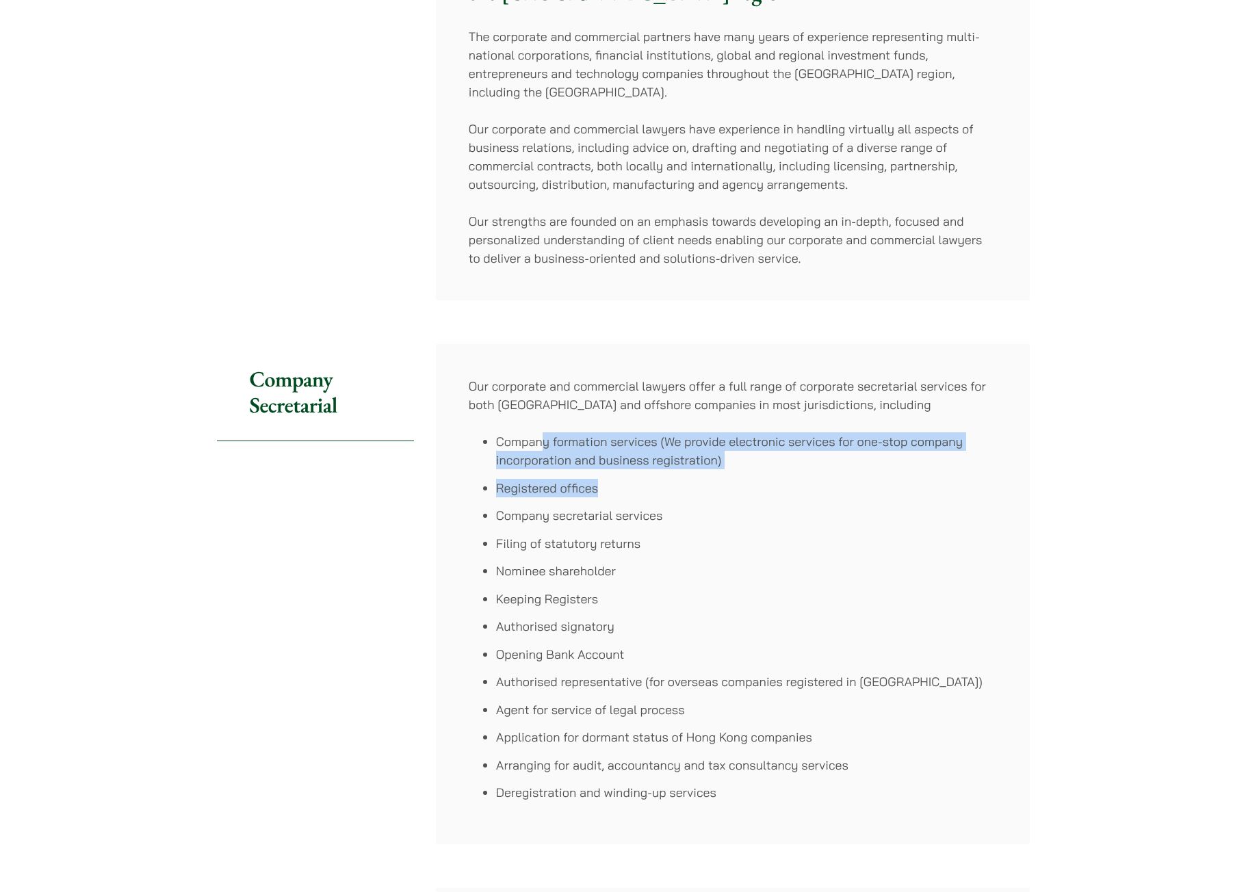
drag, startPoint x: 732, startPoint y: 480, endPoint x: 540, endPoint y: 433, distance: 197.8
click at [540, 433] on ul "Company formation services (We provide electronic services for one-stop company…" at bounding box center [733, 616] width 528 height 369
click at [540, 433] on li "Company formation services (We provide electronic services for one-stop company…" at bounding box center [746, 450] width 501 height 37
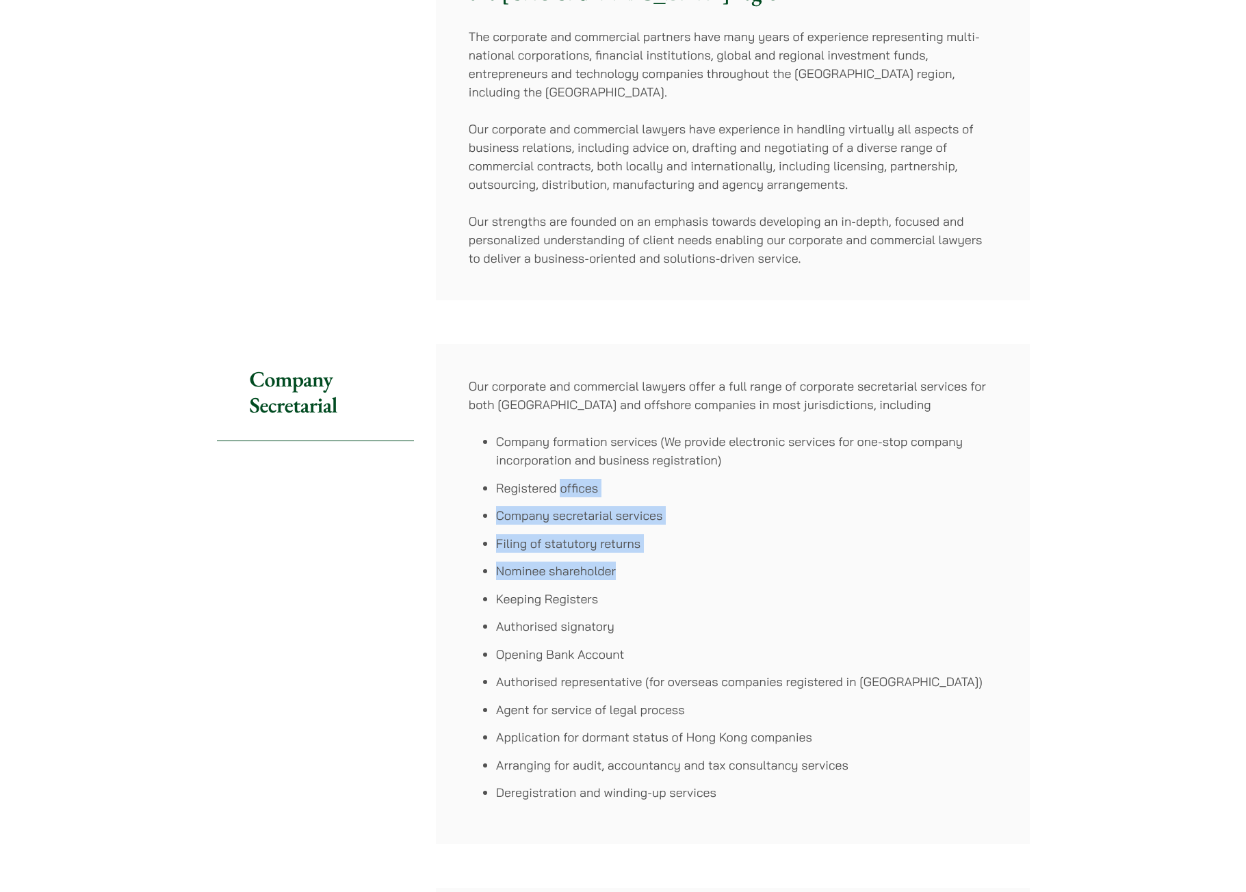
drag, startPoint x: 562, startPoint y: 482, endPoint x: 622, endPoint y: 577, distance: 112.0
click at [622, 577] on ul "Company formation services (We provide electronic services for one-stop company…" at bounding box center [733, 616] width 528 height 369
click at [622, 577] on li "Nominee shareholder" at bounding box center [746, 571] width 501 height 18
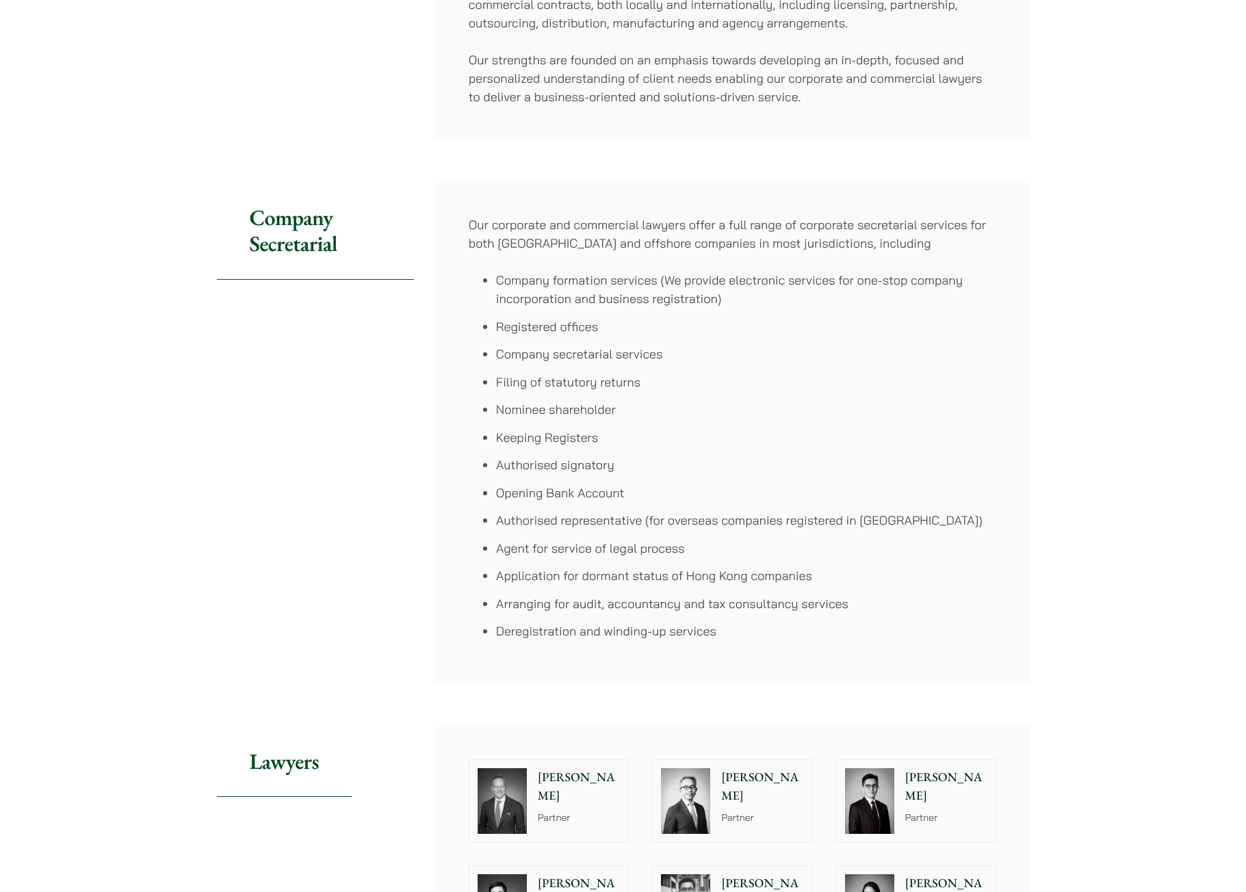
scroll to position [753, 0]
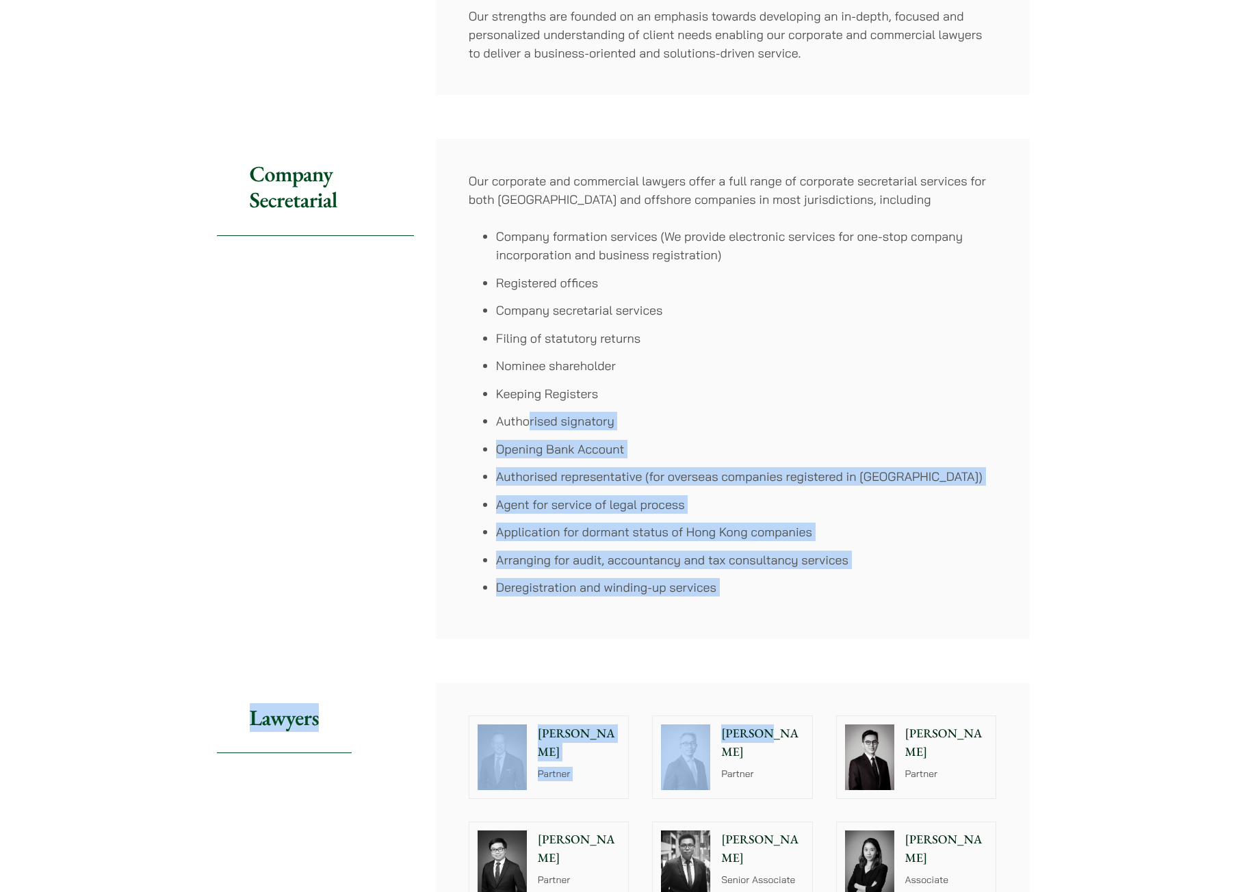
drag, startPoint x: 530, startPoint y: 406, endPoint x: 761, endPoint y: 644, distance: 331.9
click at [761, 644] on article "Home » Practice Areas » Corporate & Commercial Law Corporate & Commercial Law S…" at bounding box center [623, 831] width 813 height 2894
click at [680, 587] on li "Deregistration and winding-up services" at bounding box center [746, 587] width 501 height 18
